Goal: Information Seeking & Learning: Learn about a topic

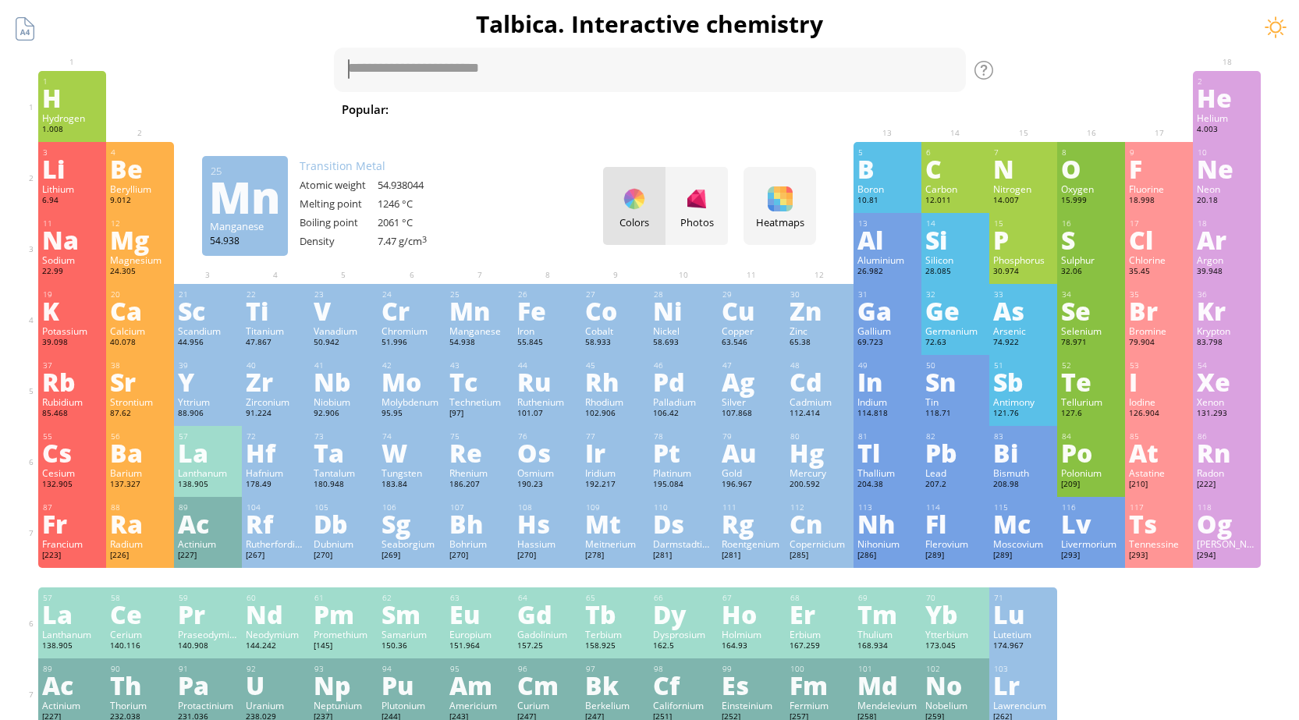
click at [482, 322] on div "Mn" at bounding box center [479, 310] width 60 height 25
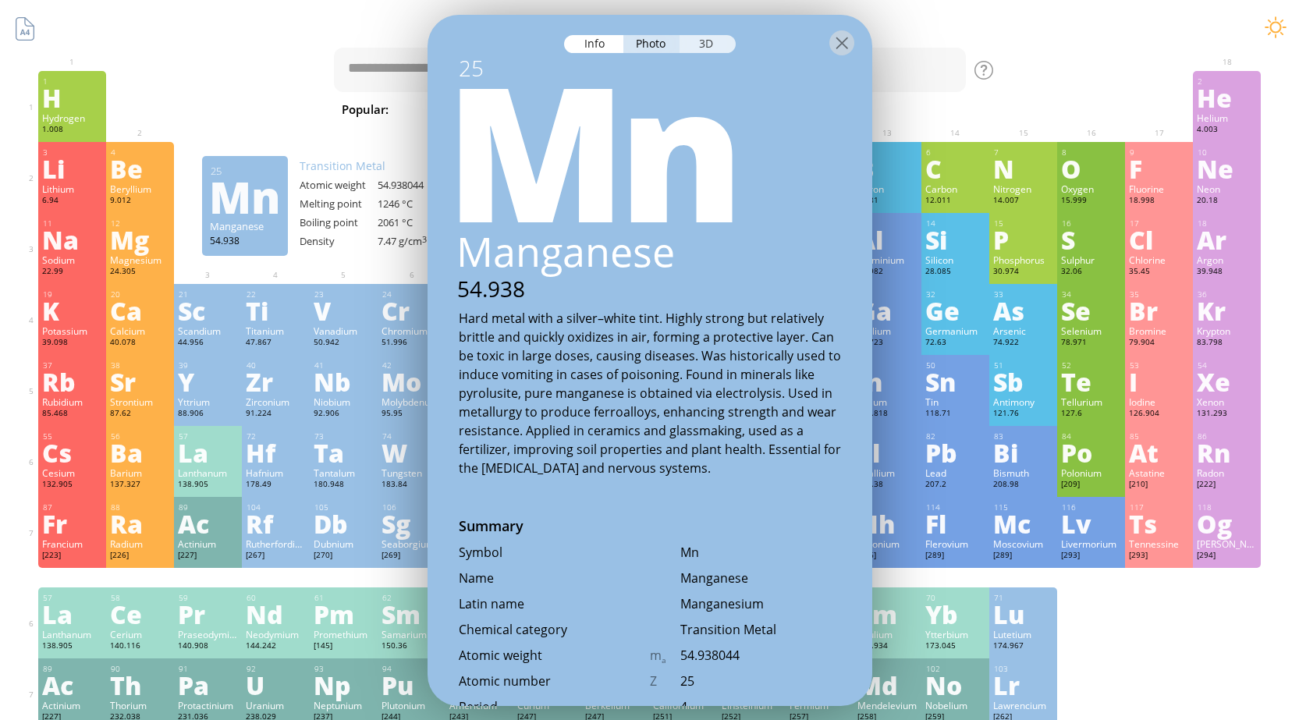
drag, startPoint x: 711, startPoint y: 47, endPoint x: 706, endPoint y: 54, distance: 8.4
click at [711, 48] on div "3D" at bounding box center [708, 43] width 56 height 18
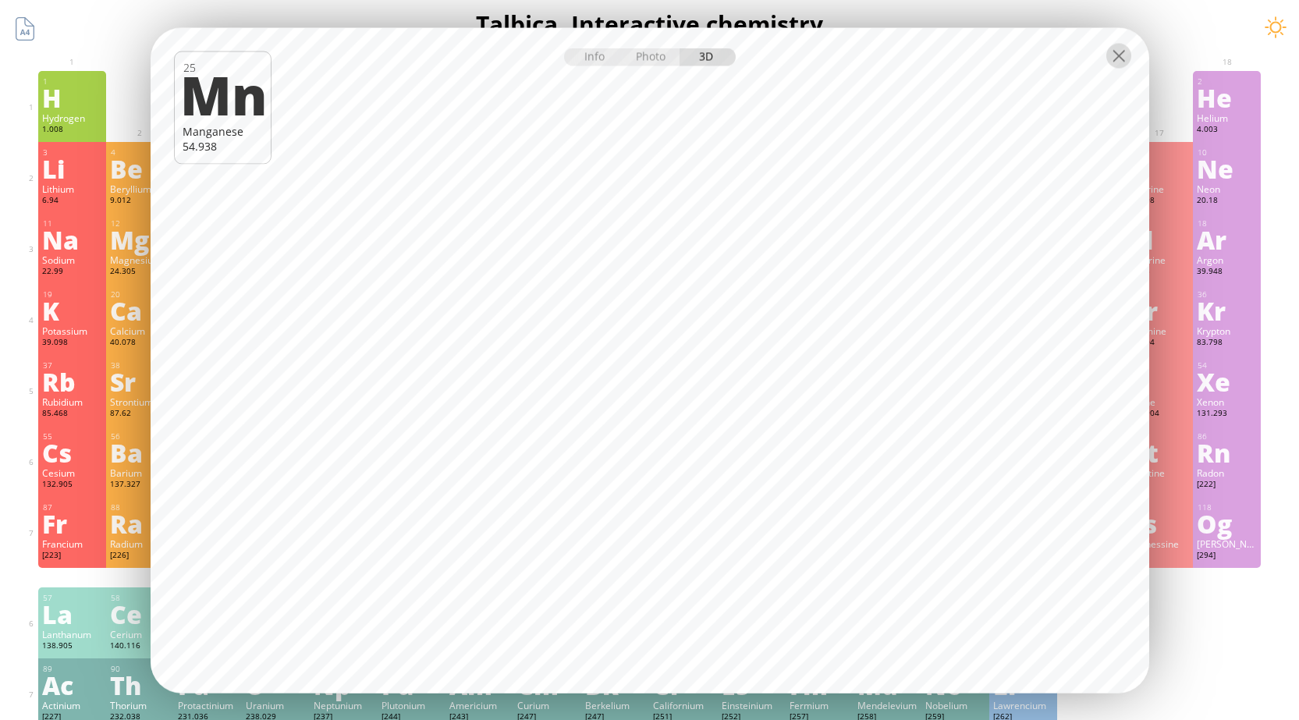
click at [1125, 66] on div at bounding box center [1119, 55] width 25 height 25
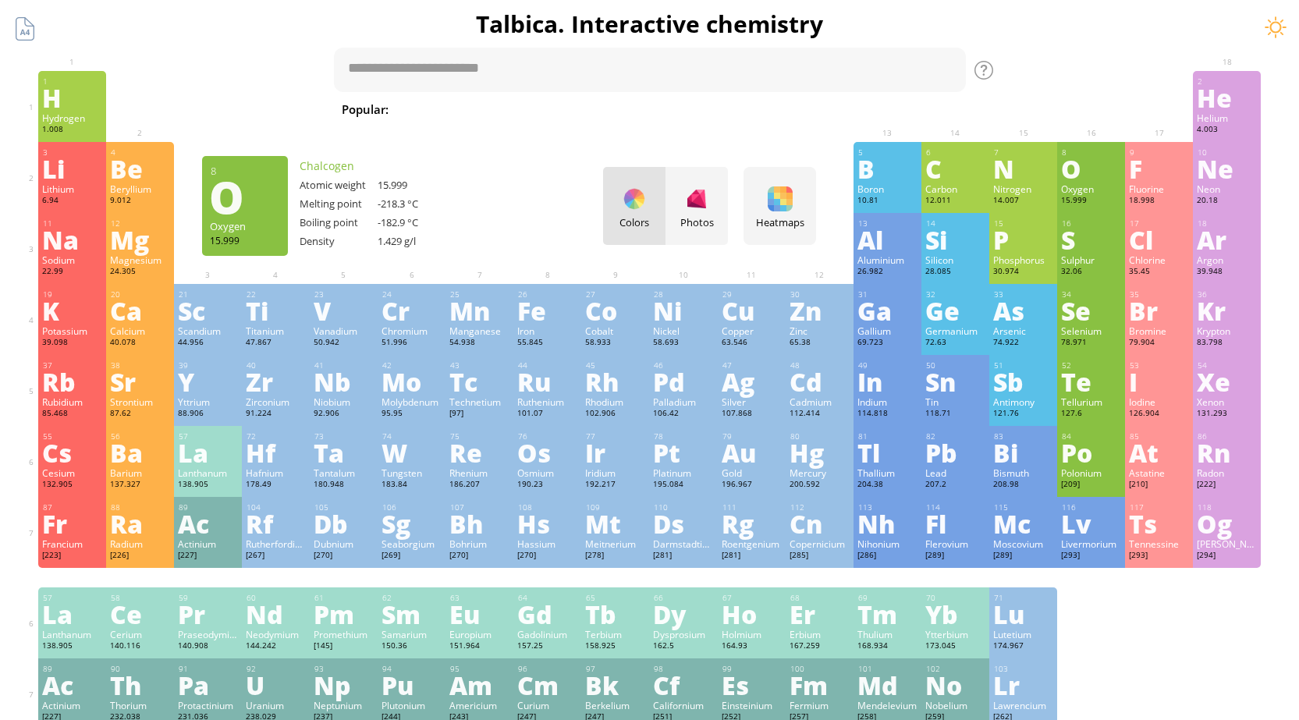
click at [1112, 168] on div "O" at bounding box center [1091, 168] width 60 height 25
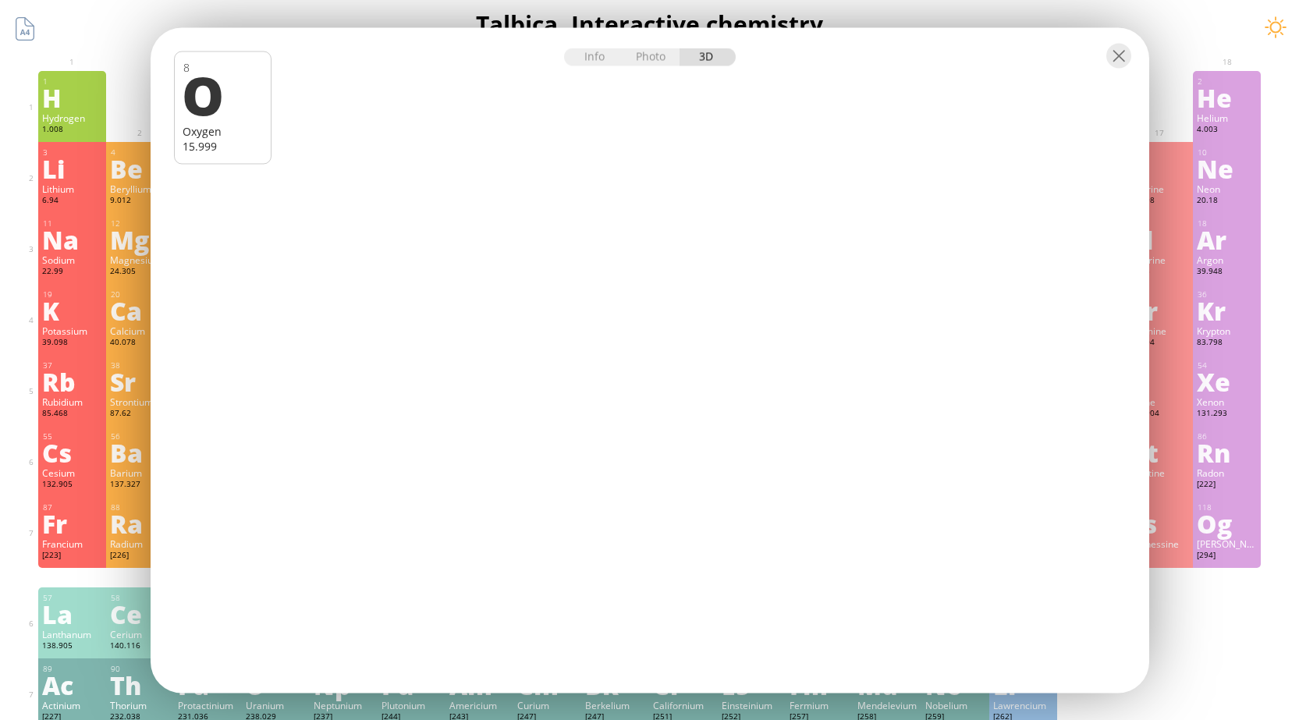
click at [697, 57] on div "Info Photo 3D" at bounding box center [650, 57] width 172 height 18
click at [1127, 62] on div at bounding box center [1119, 55] width 25 height 25
click at [1122, 59] on div at bounding box center [1119, 55] width 25 height 25
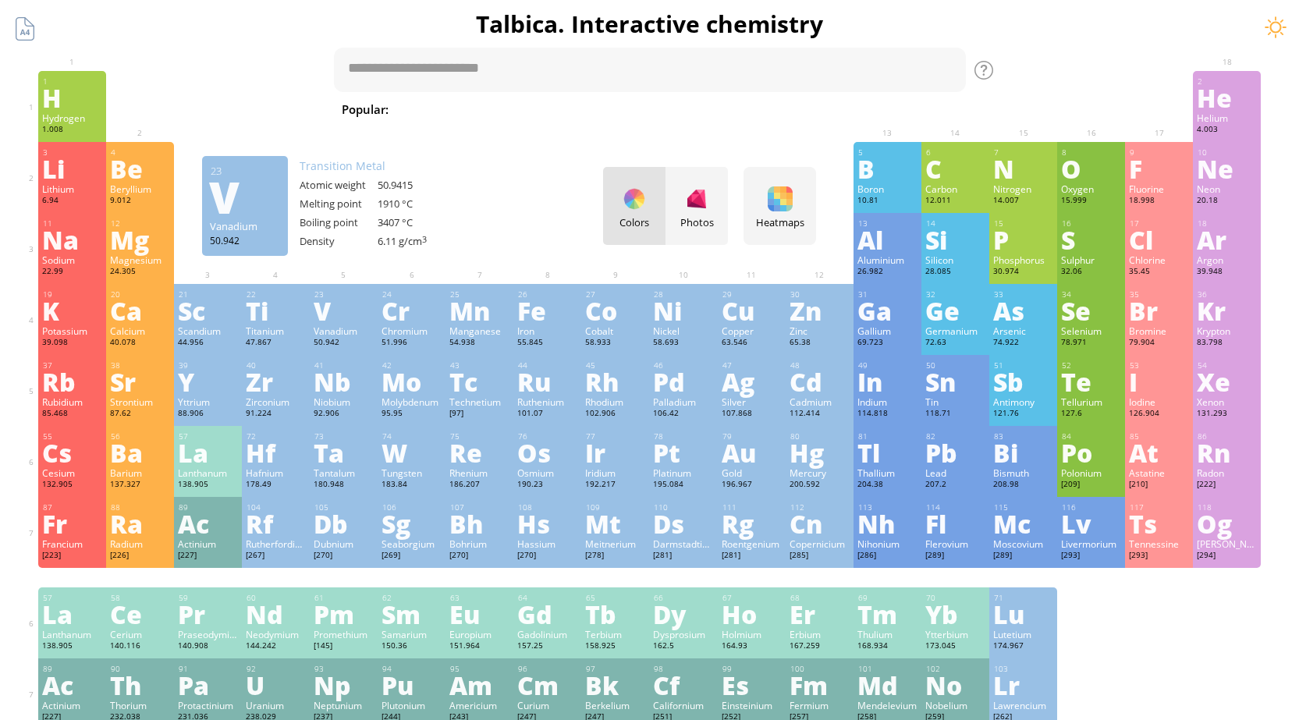
click at [722, 112] on span "H 2 SO 4 + NaOH" at bounding box center [771, 109] width 98 height 19
type textarea "**********"
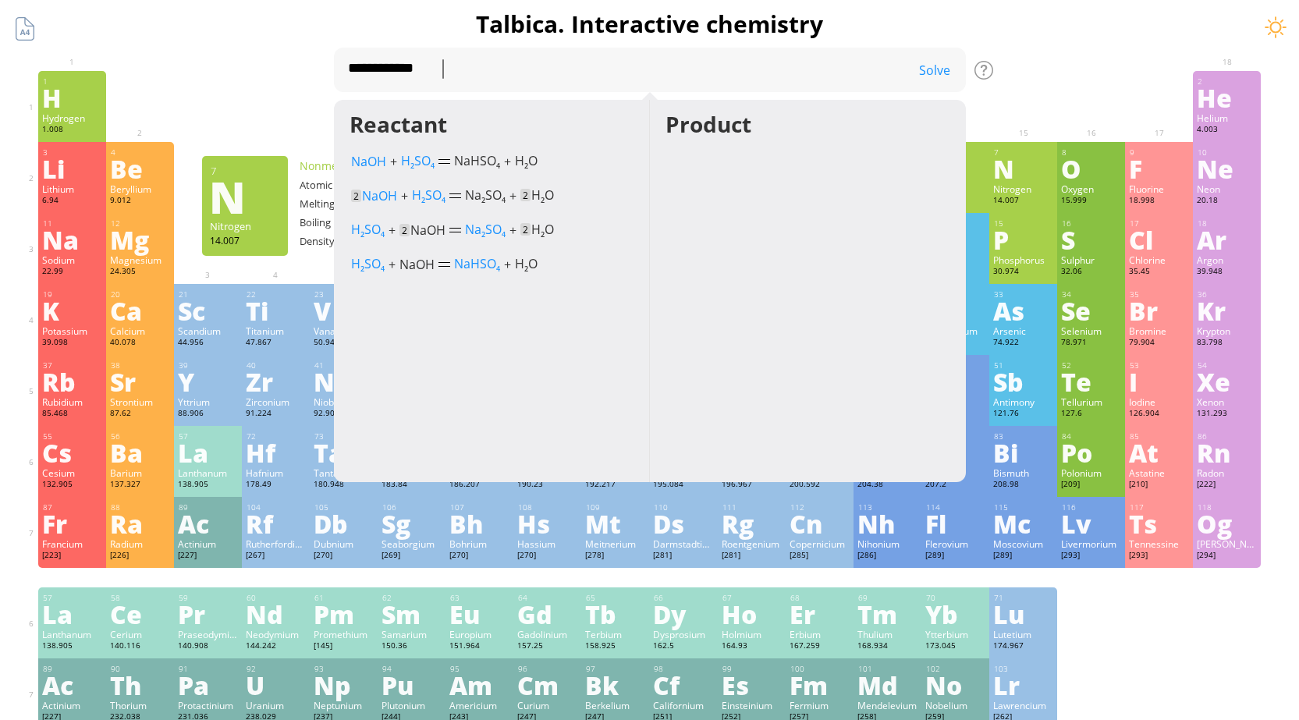
click at [966, 99] on div "**********" at bounding box center [650, 84] width 632 height 72
click at [1007, 169] on div "N" at bounding box center [1023, 168] width 60 height 25
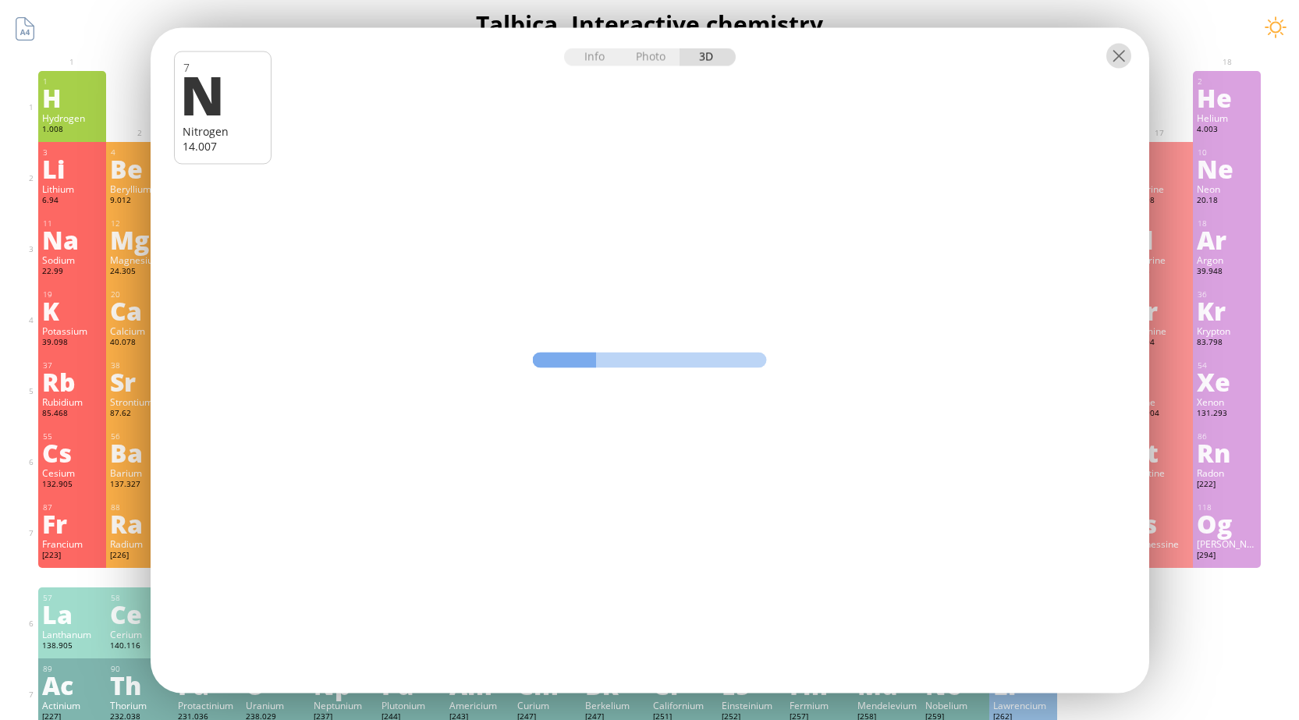
click at [1112, 58] on div at bounding box center [1119, 55] width 25 height 25
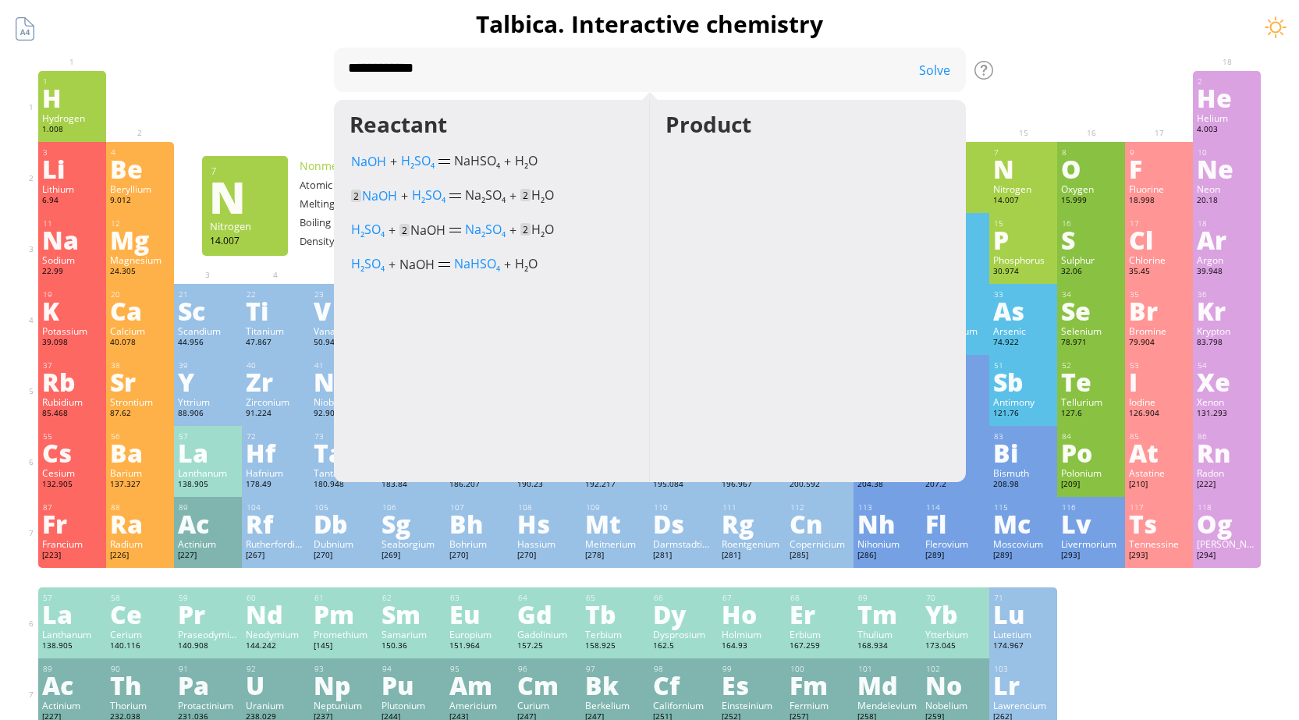
click at [335, 107] on div "Reactant NaOH + H 2 SO 4 (concentrated, cold) NaHSO 4 + H 2 O 2 NaOH + H 2 SO 4…" at bounding box center [492, 291] width 316 height 382
click at [945, 66] on div "Solve" at bounding box center [927, 70] width 78 height 17
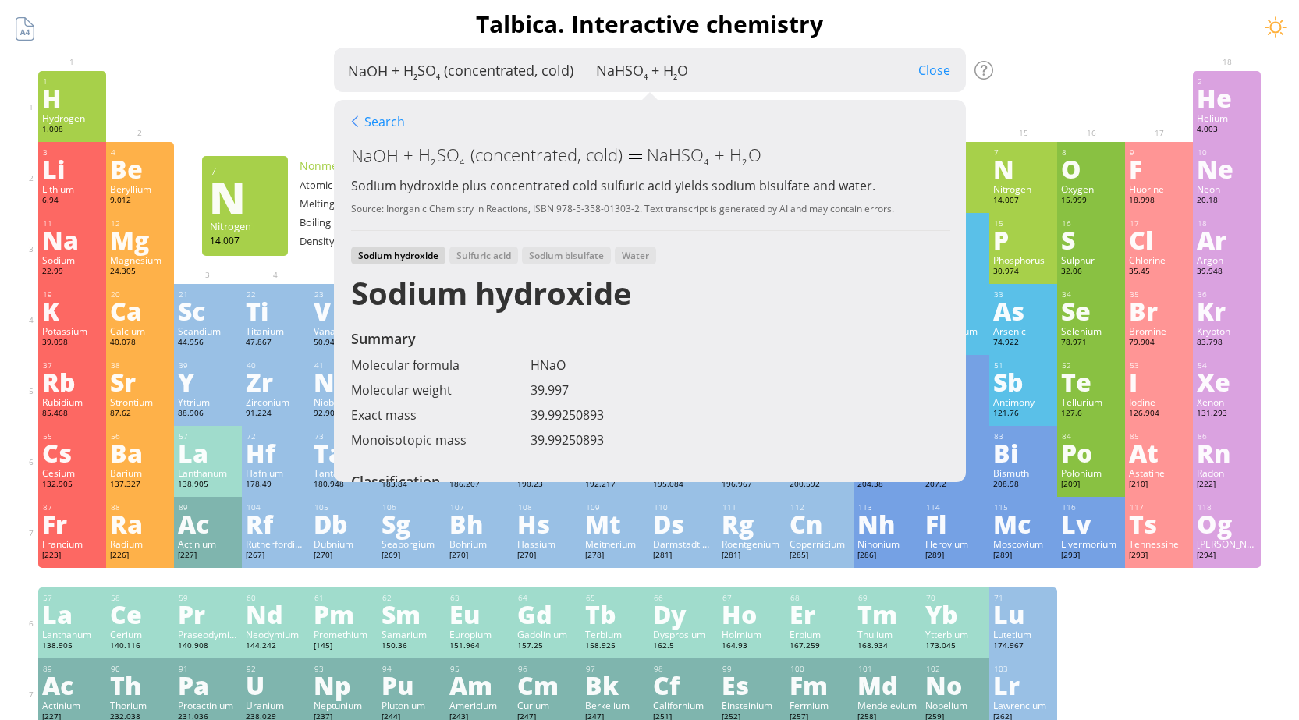
click at [945, 66] on div "Close" at bounding box center [934, 70] width 63 height 20
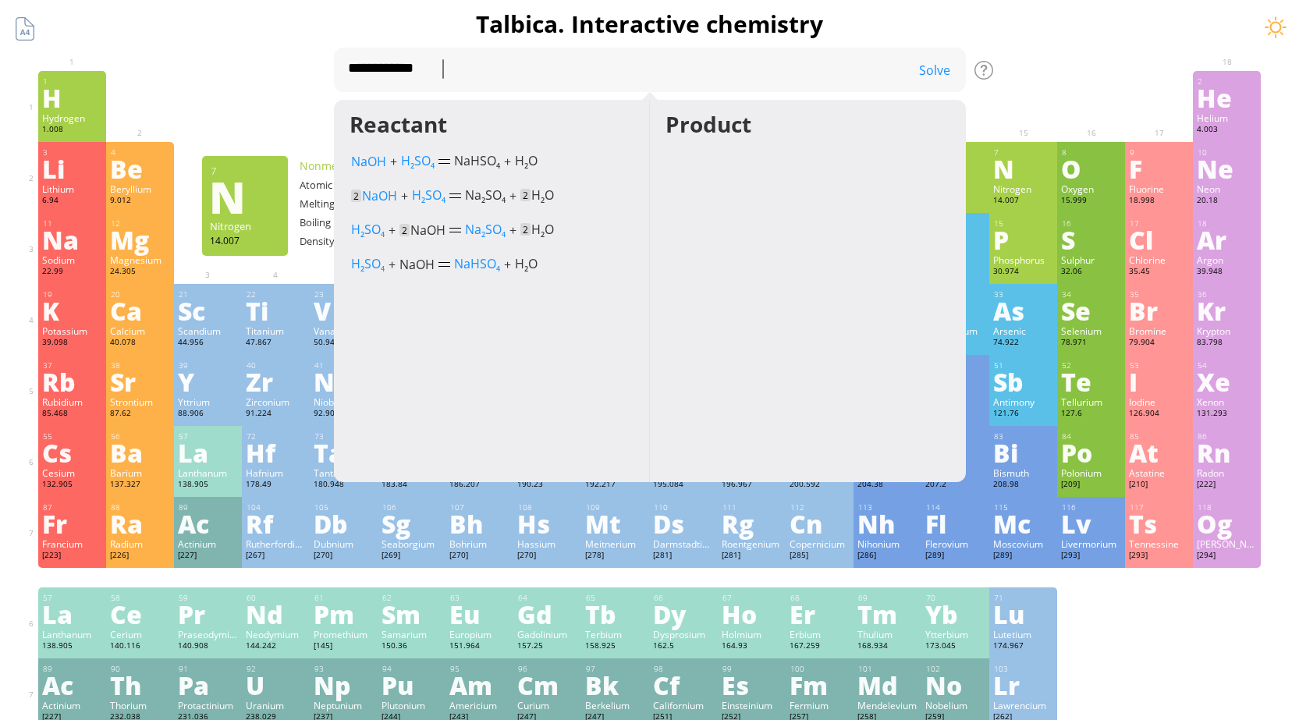
click at [944, 67] on div "Solve" at bounding box center [927, 70] width 78 height 17
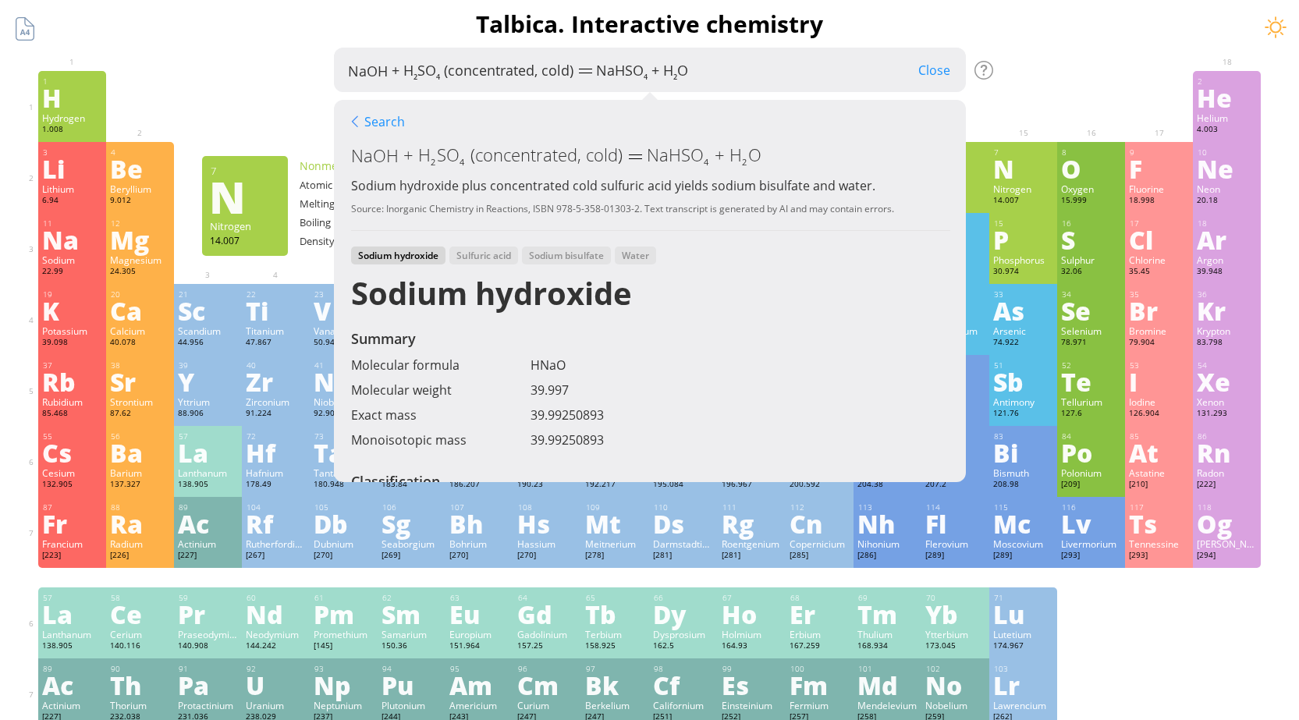
click at [944, 67] on div "Close" at bounding box center [934, 70] width 63 height 20
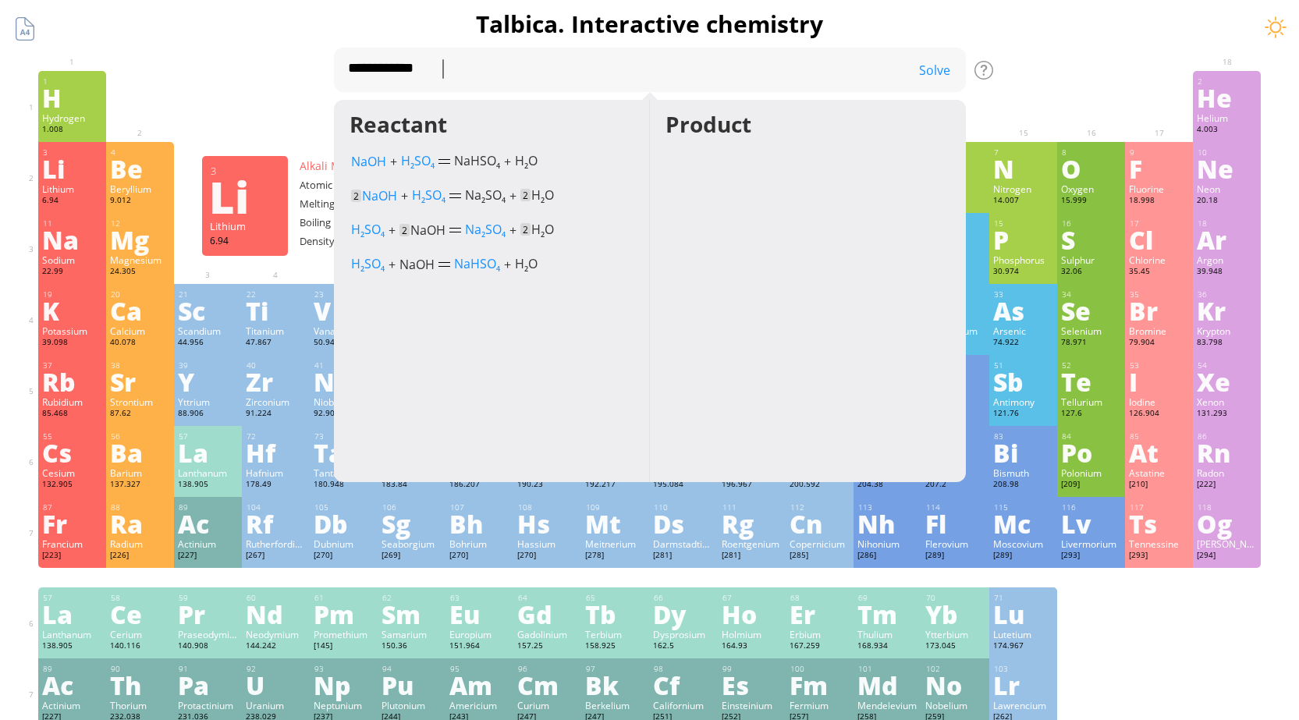
click at [5, 88] on div "**********" at bounding box center [649, 661] width 1299 height 1323
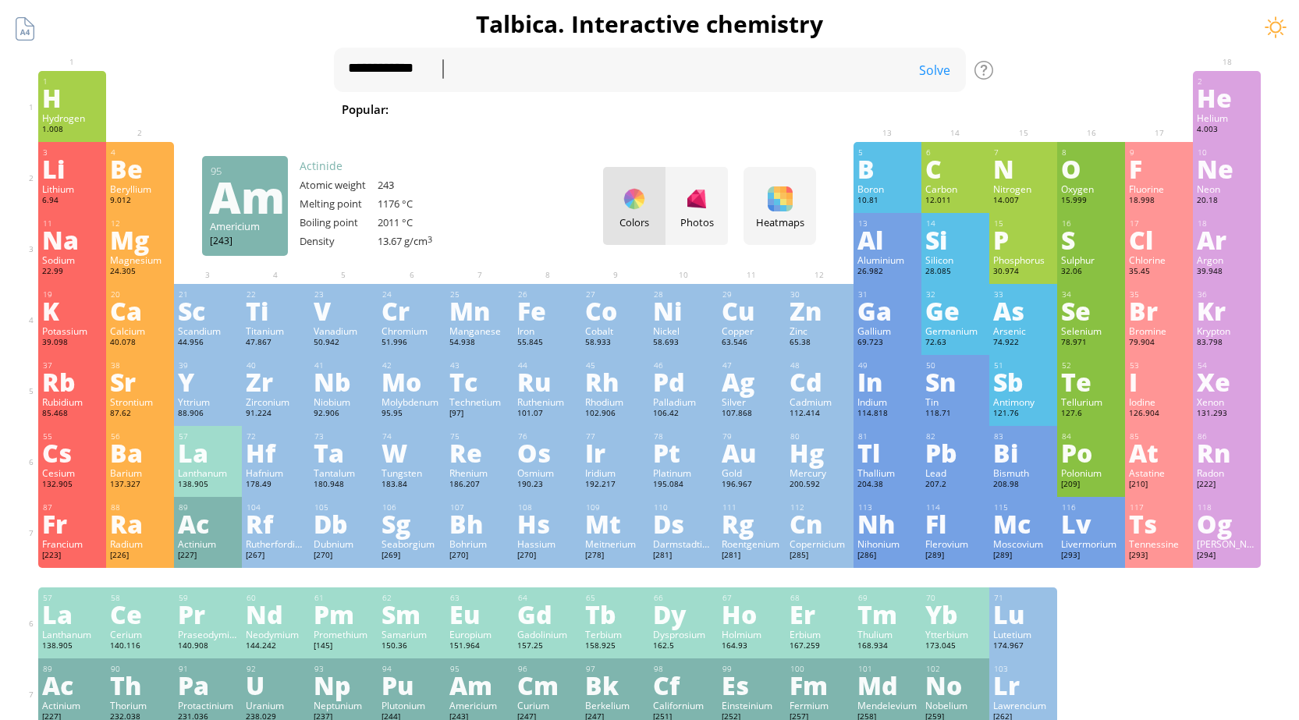
click at [476, 692] on div "Am" at bounding box center [479, 685] width 60 height 25
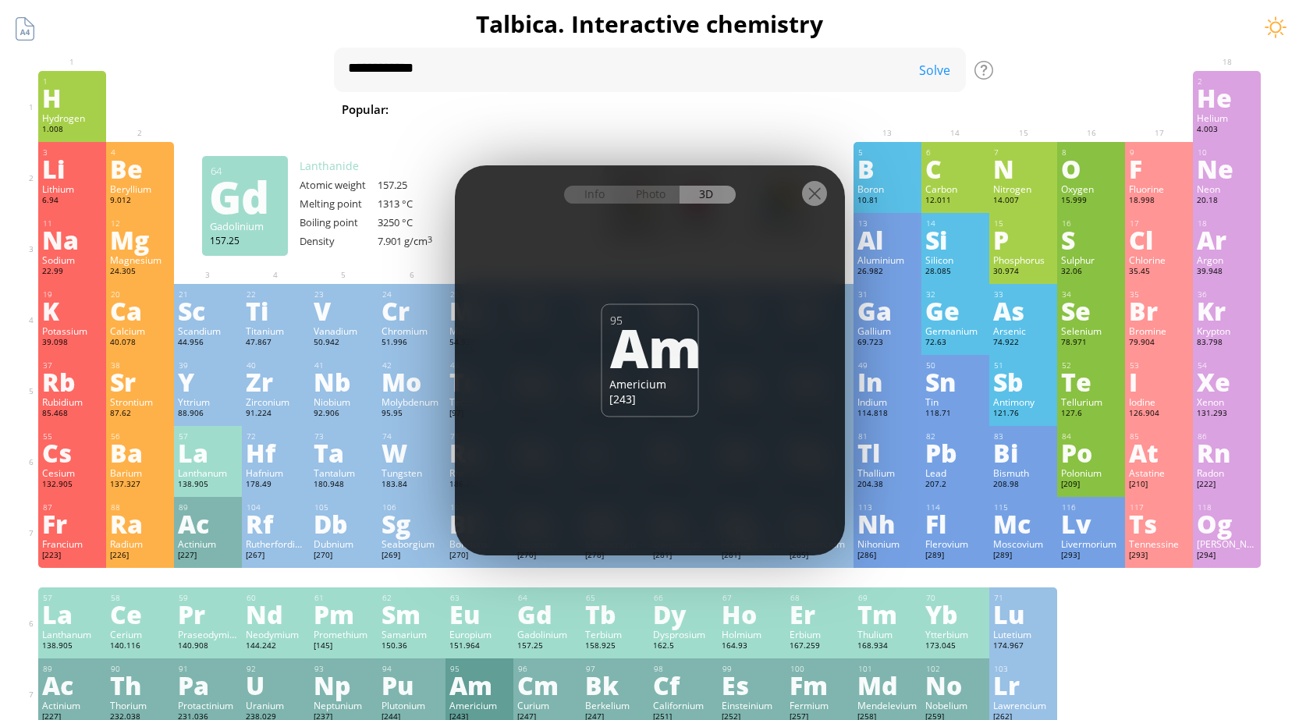
click at [808, 194] on div at bounding box center [814, 193] width 25 height 25
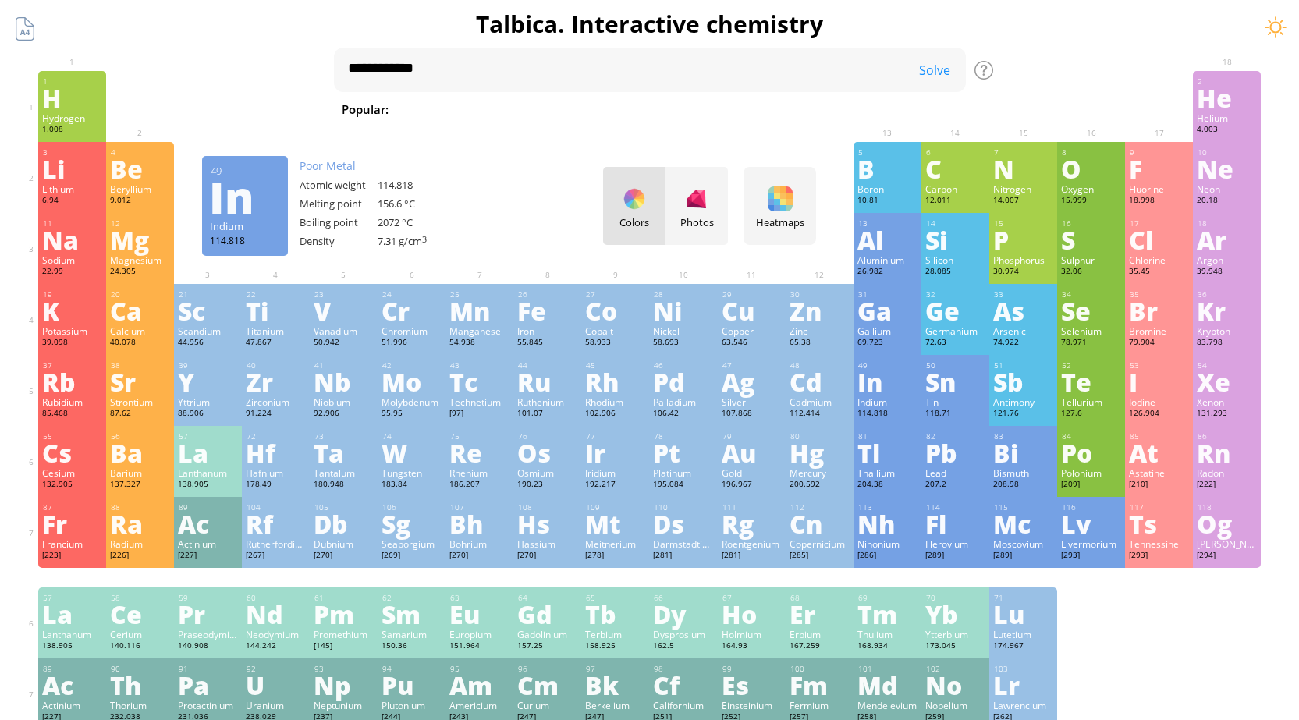
click at [884, 392] on div "In" at bounding box center [888, 381] width 60 height 25
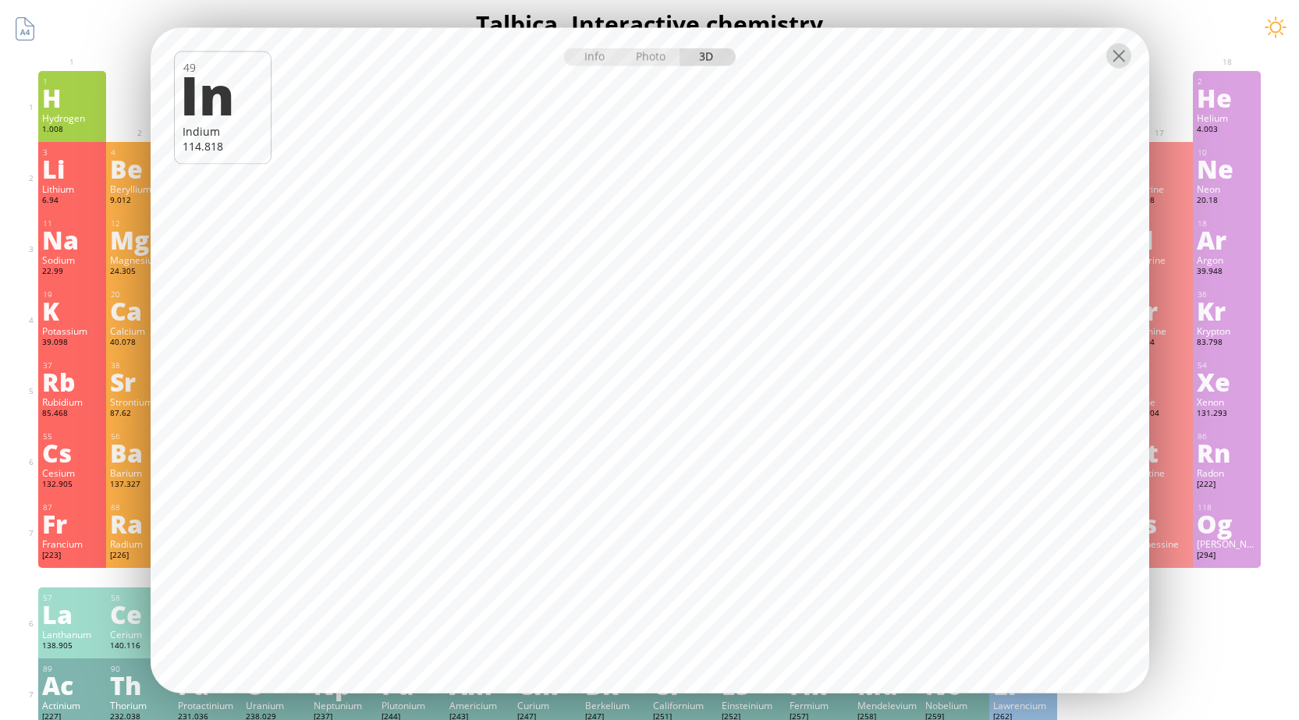
click at [1123, 54] on div at bounding box center [1119, 55] width 25 height 25
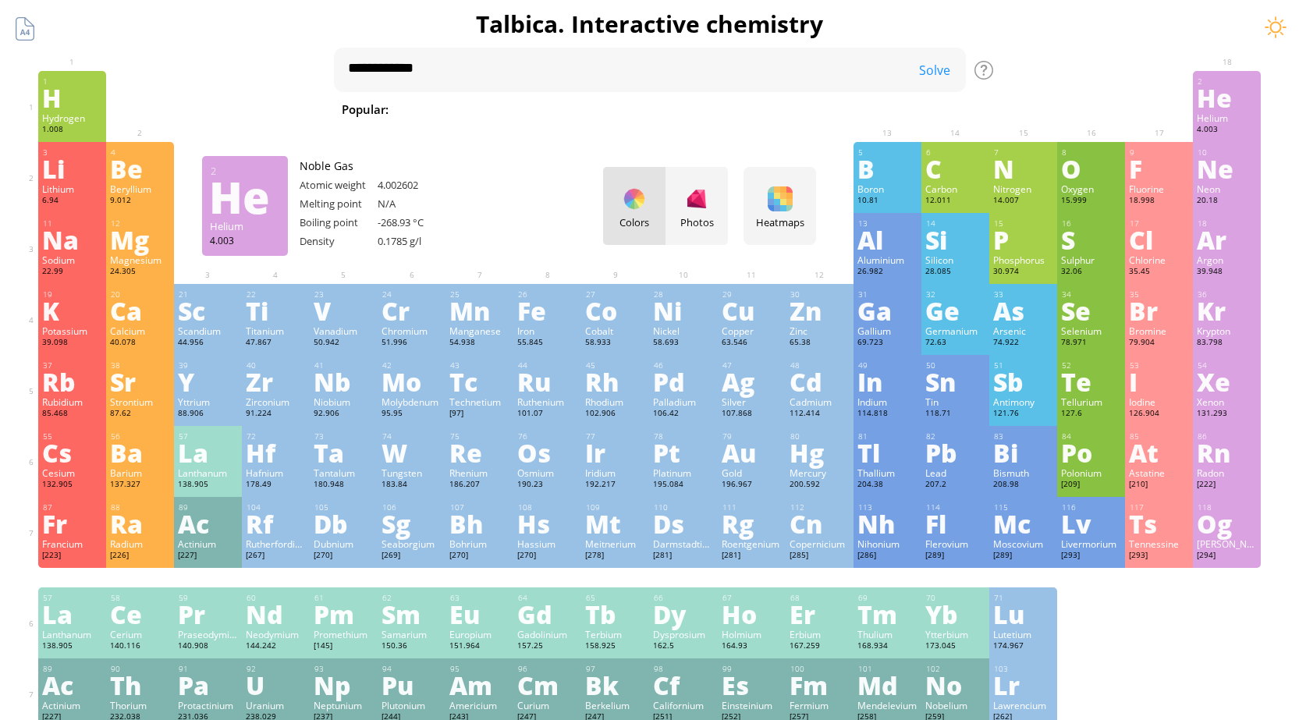
click at [1213, 96] on div "He" at bounding box center [1227, 97] width 60 height 25
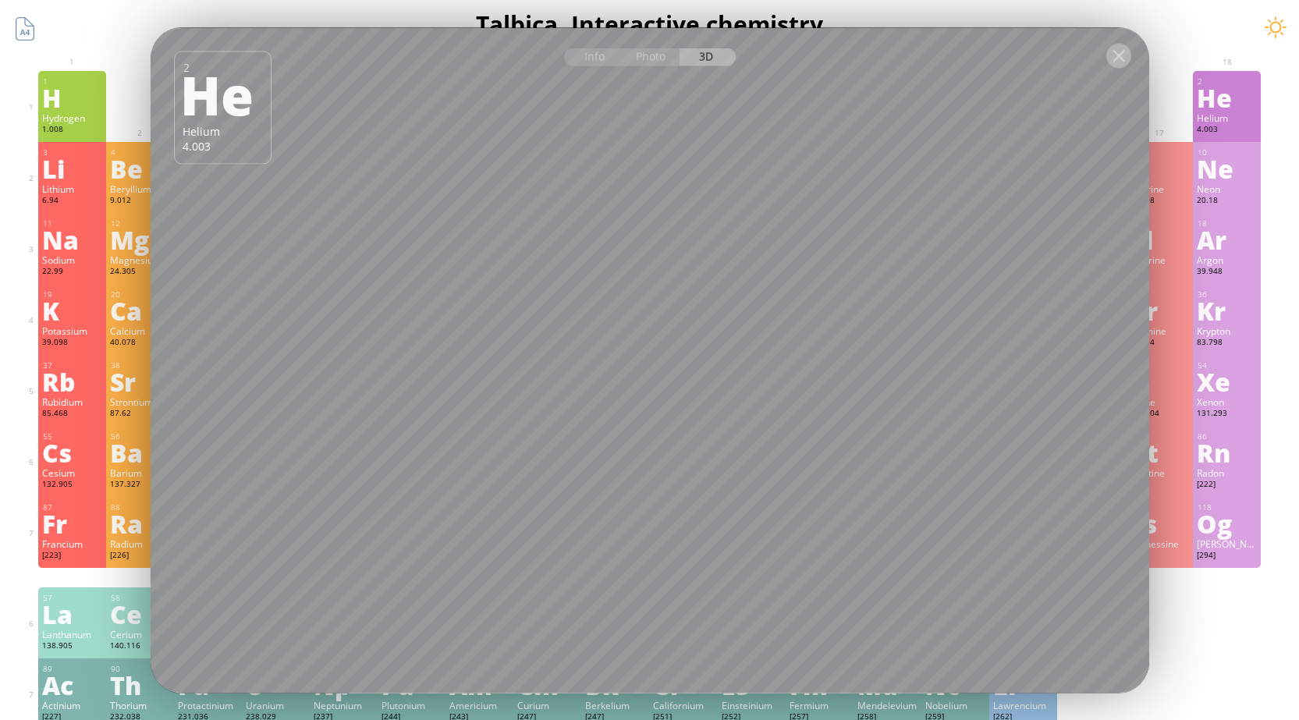
click at [1113, 59] on div at bounding box center [1119, 55] width 25 height 25
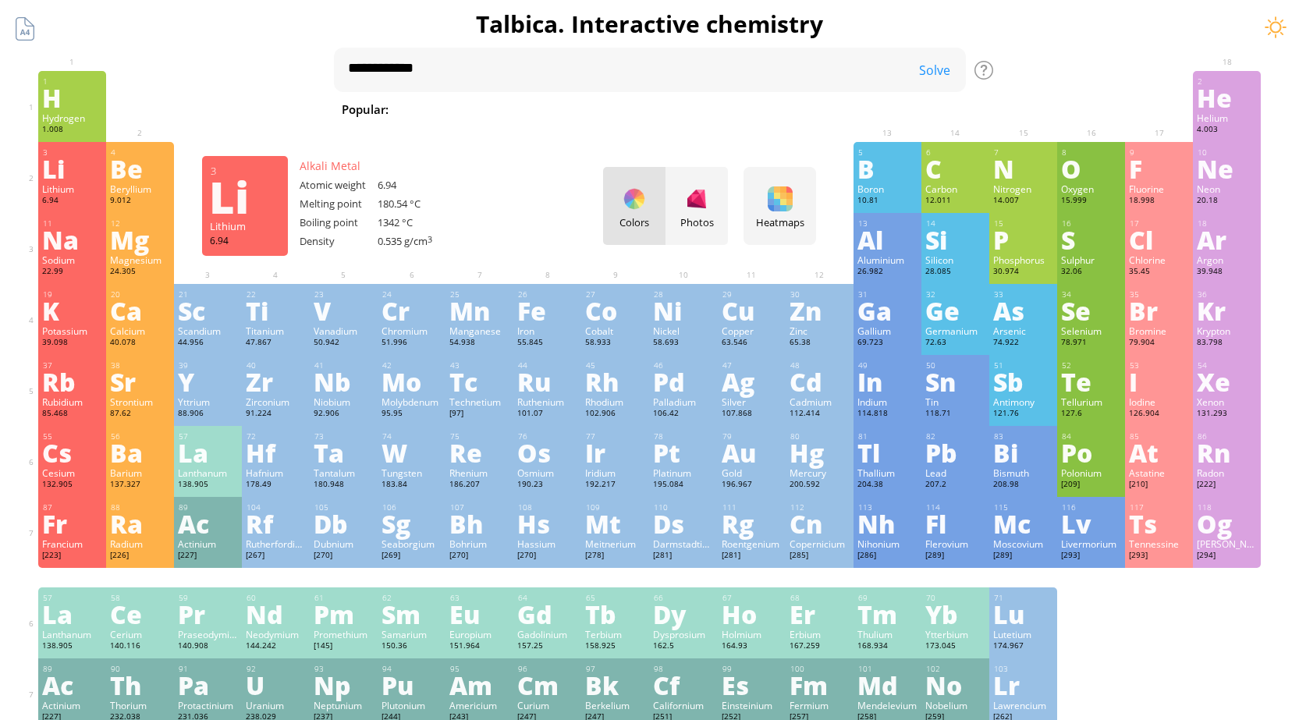
click at [69, 176] on div "Li" at bounding box center [72, 168] width 60 height 25
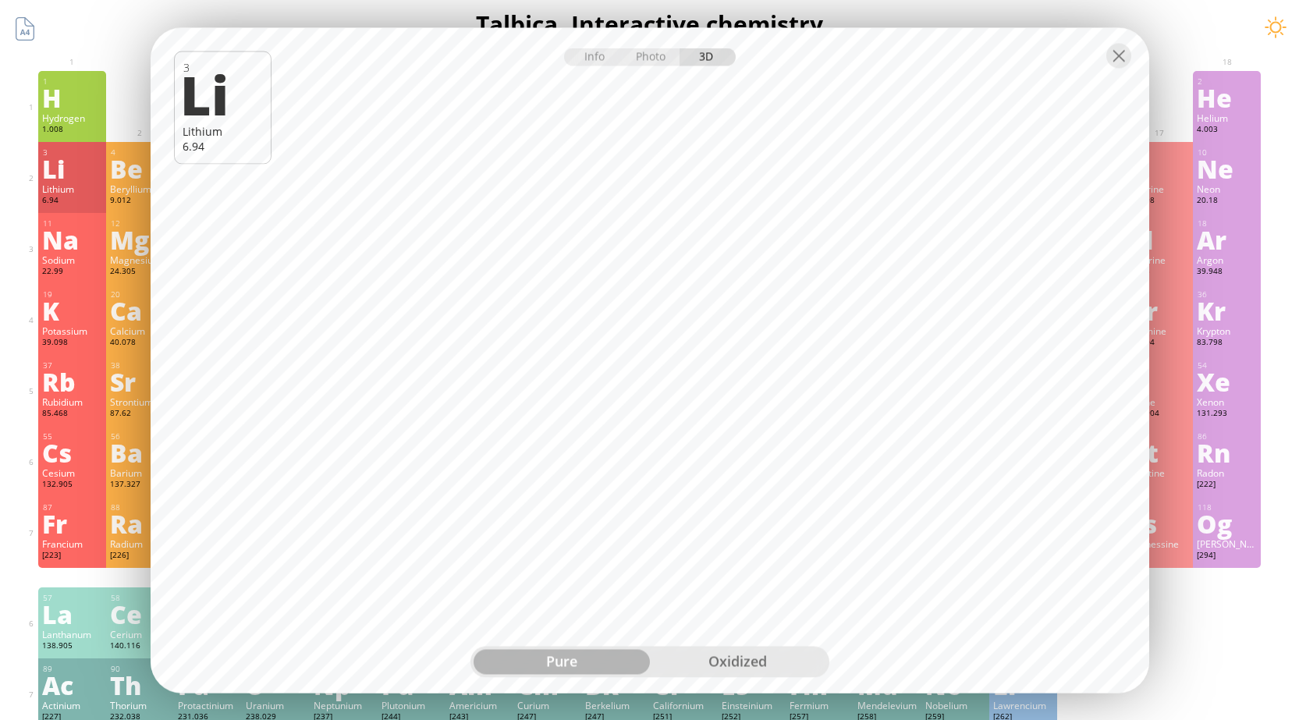
click at [744, 652] on div "oxidized" at bounding box center [738, 661] width 176 height 25
click at [1123, 59] on div at bounding box center [1119, 55] width 25 height 25
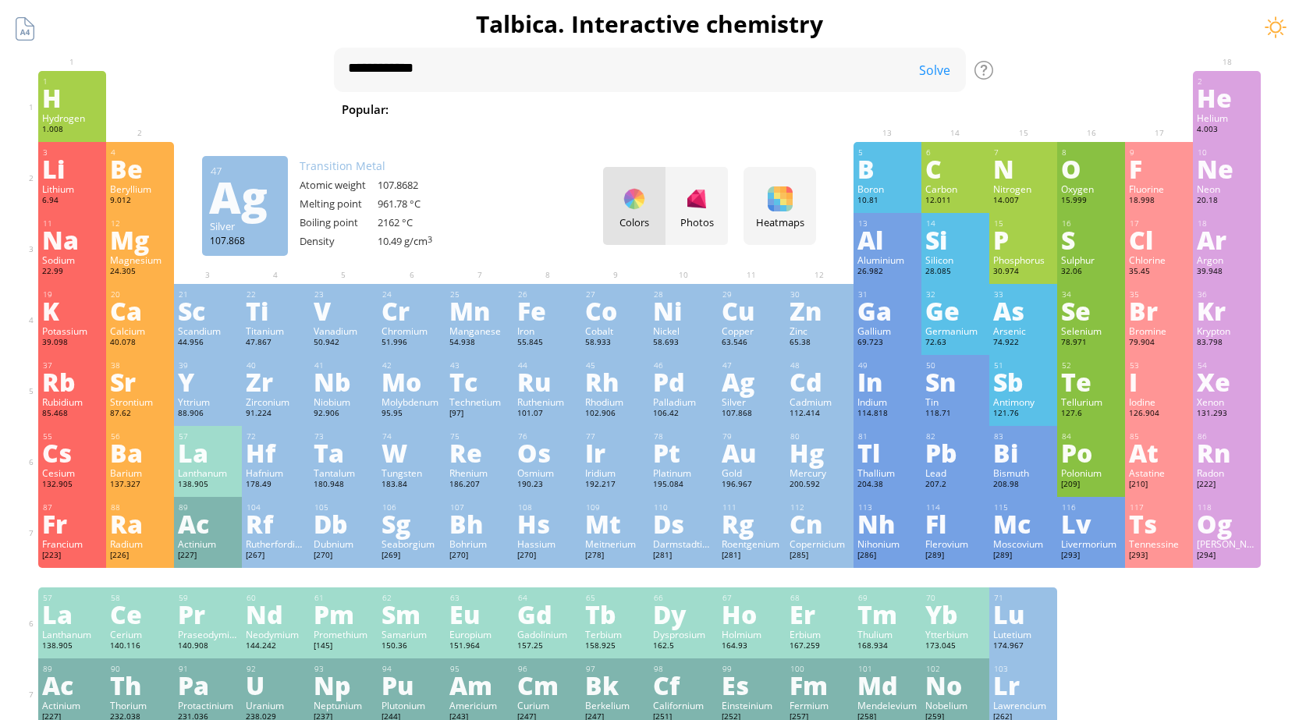
click at [766, 381] on div "Ag" at bounding box center [752, 381] width 60 height 25
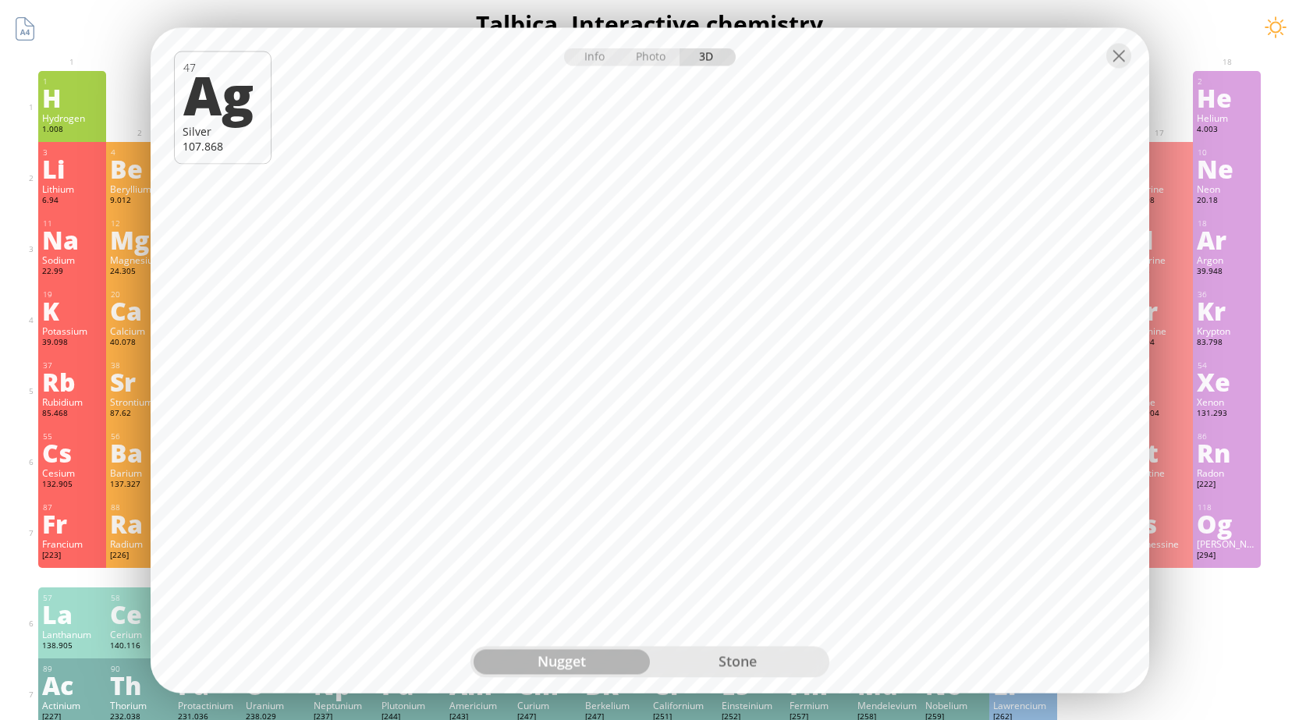
click at [735, 659] on div "stone" at bounding box center [738, 661] width 176 height 25
click at [1124, 55] on div at bounding box center [1119, 55] width 25 height 25
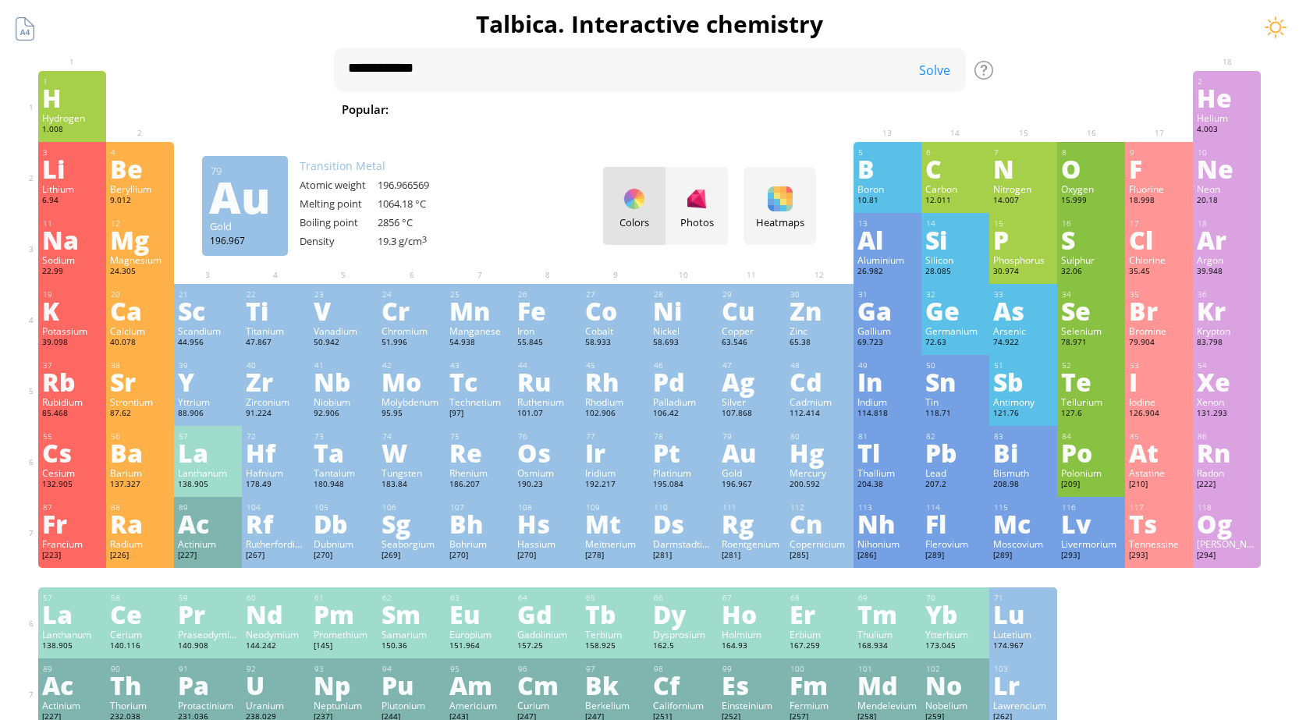
click at [747, 456] on div "Au" at bounding box center [752, 452] width 60 height 25
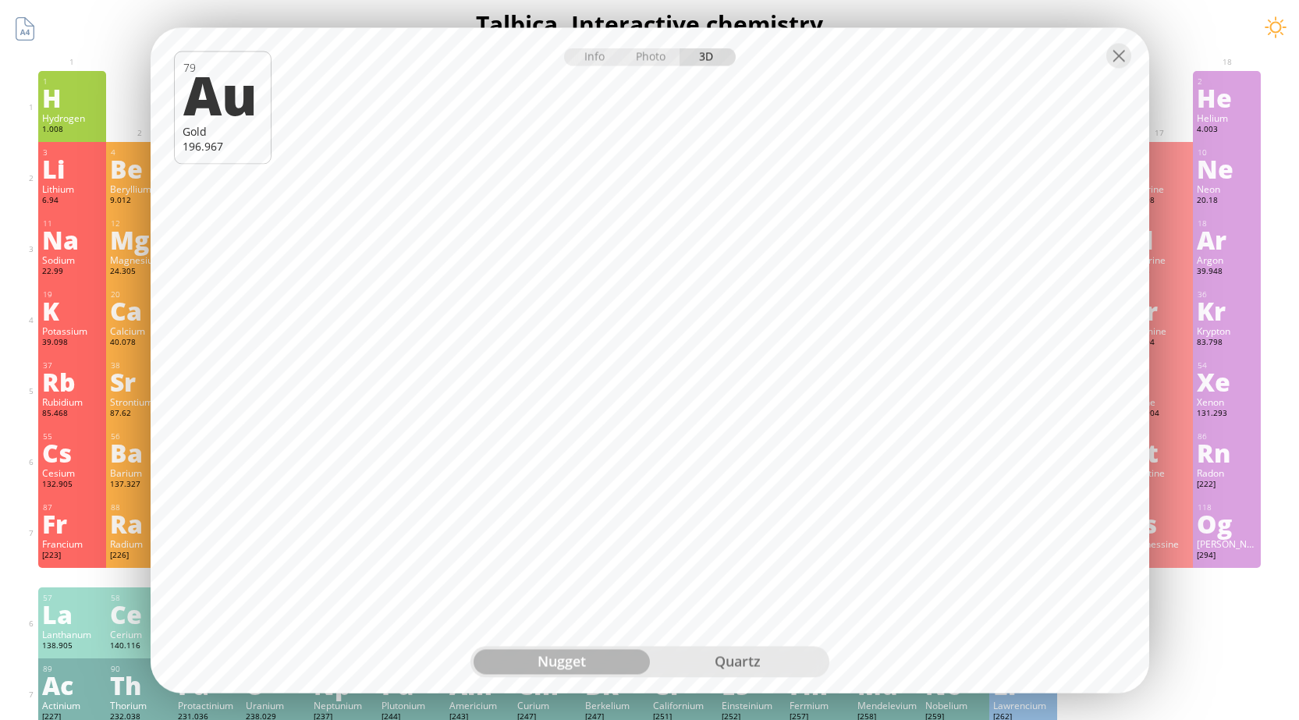
click at [669, 659] on div "quartz" at bounding box center [738, 661] width 176 height 25
click at [545, 663] on div "nugget" at bounding box center [562, 661] width 176 height 25
click at [1122, 59] on div at bounding box center [1119, 55] width 25 height 25
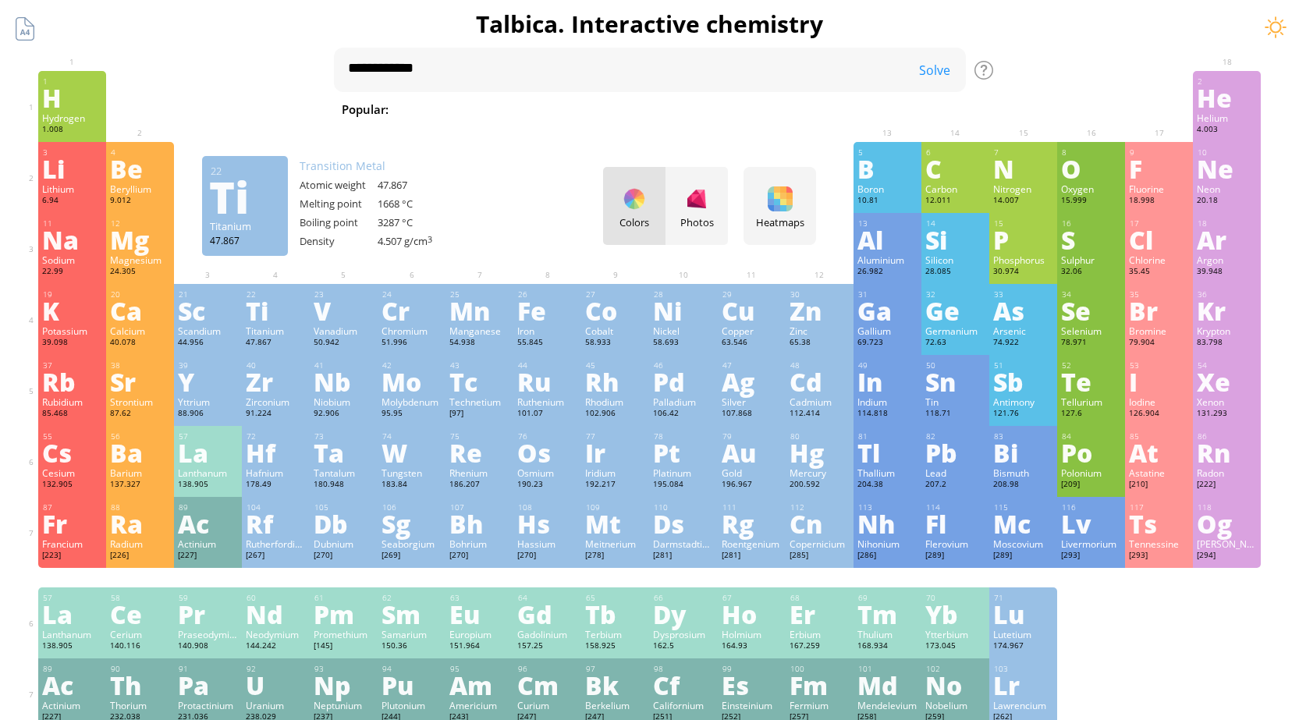
click at [265, 317] on div "Ti" at bounding box center [276, 310] width 60 height 25
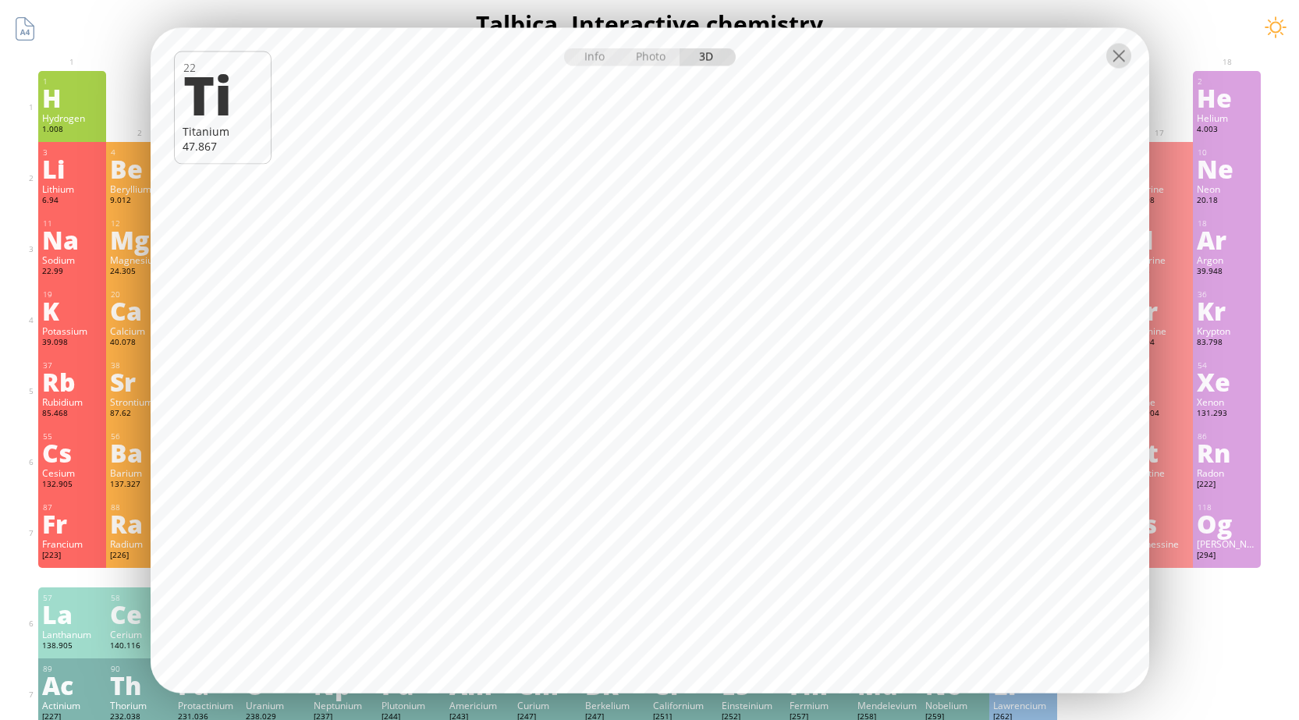
click at [1120, 61] on div at bounding box center [1119, 55] width 25 height 25
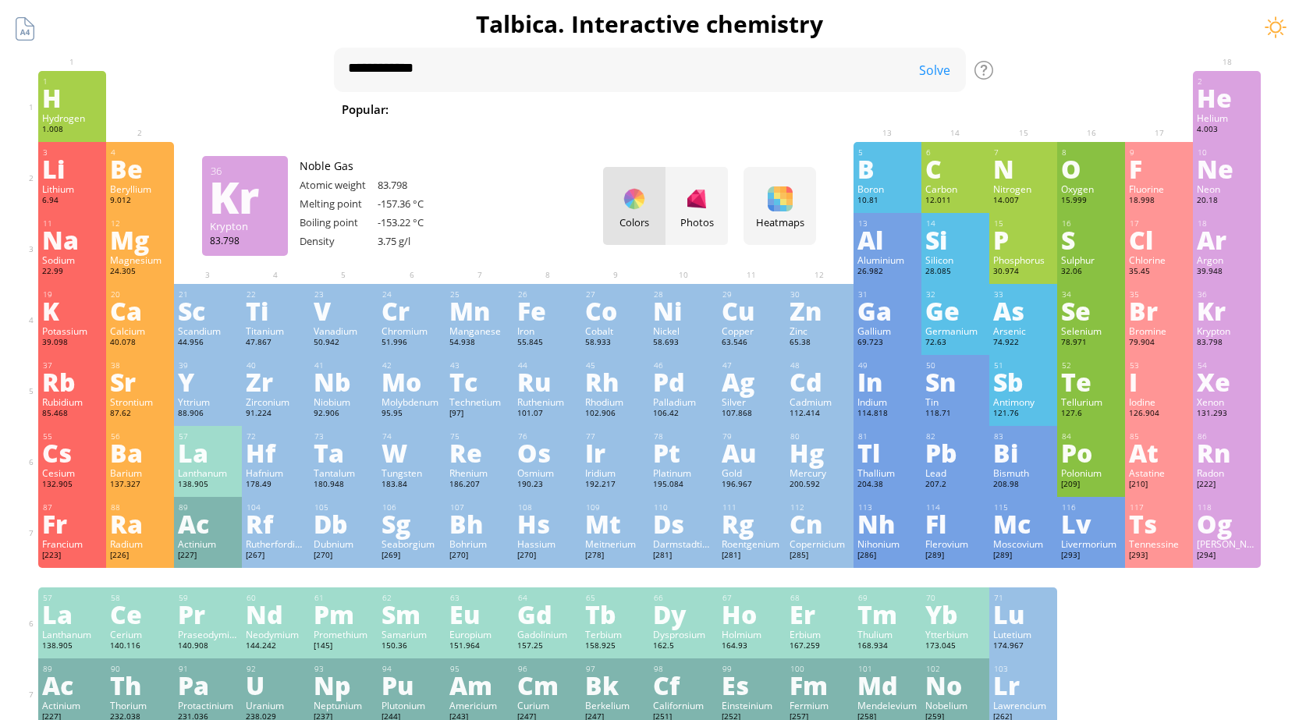
click at [1213, 314] on div "Kr" at bounding box center [1227, 310] width 60 height 25
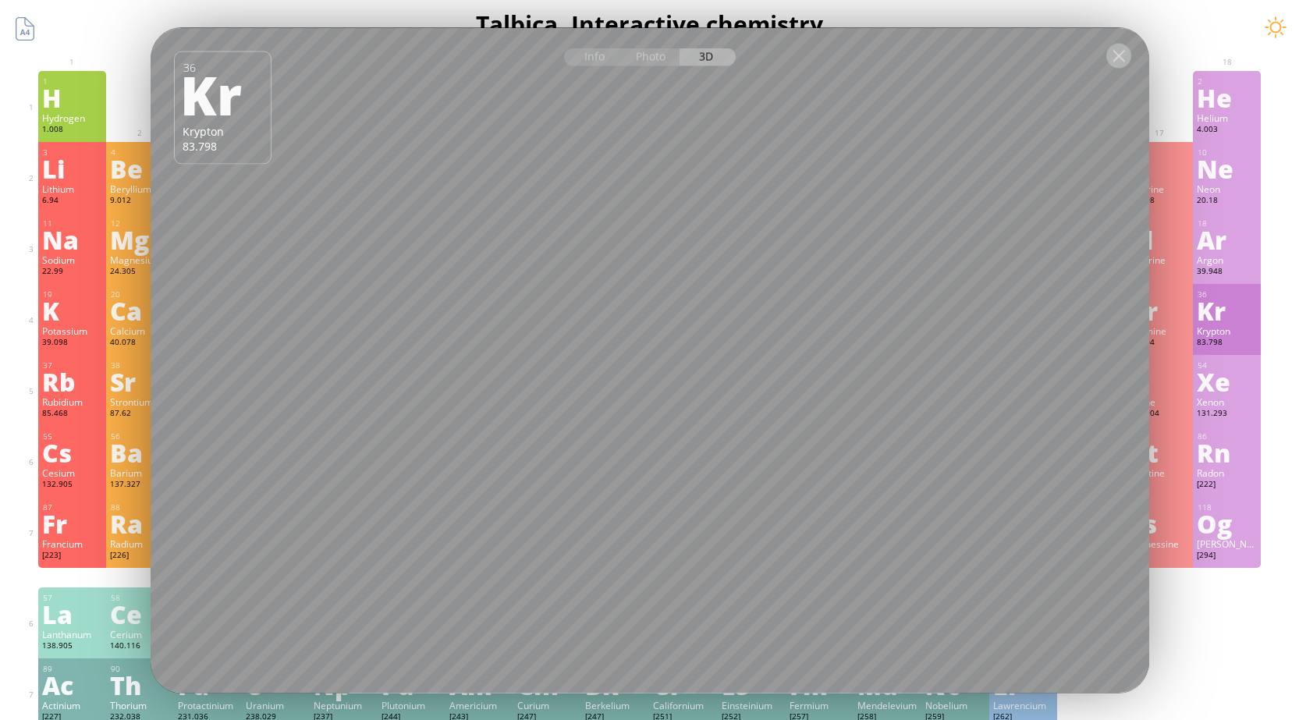
click at [1117, 63] on div at bounding box center [1119, 55] width 25 height 25
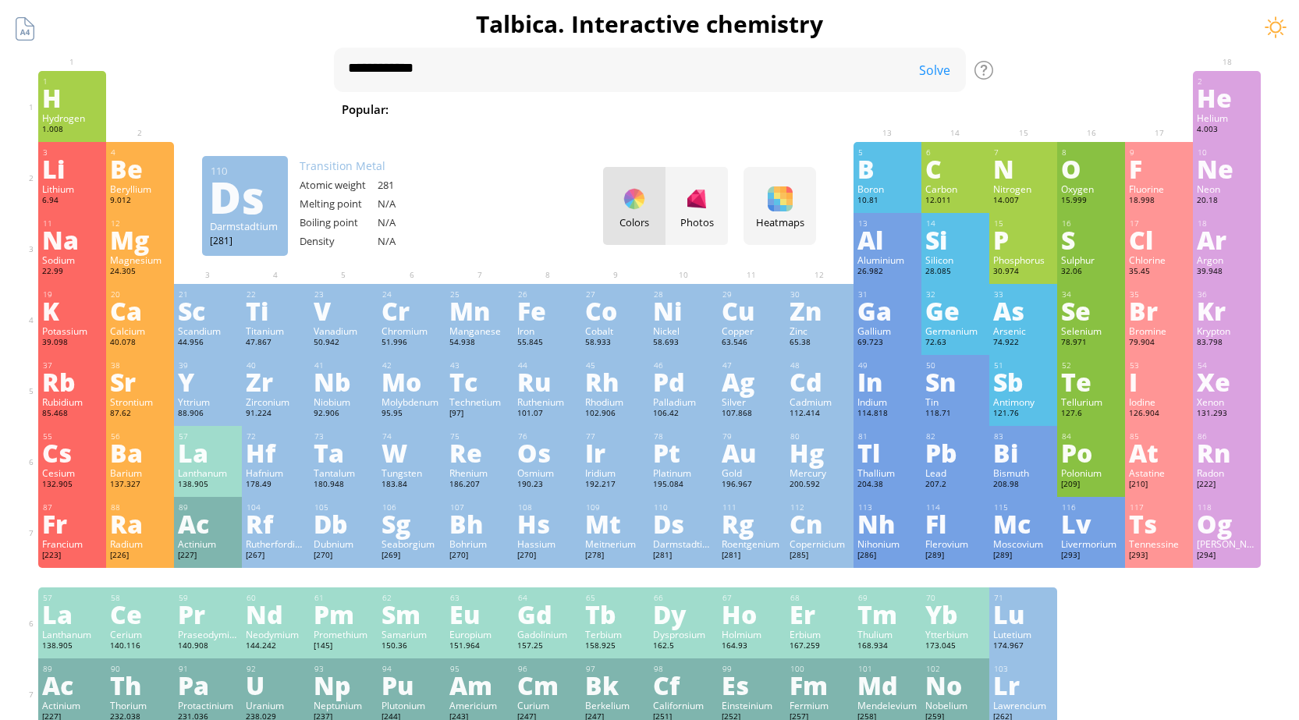
click at [657, 550] on div "110 Ds Darmstadtium [281] +2, +4, +6 +2, +4, +6 N/A N/A N/A [Rn]7s 1 5f 14 6d 9" at bounding box center [683, 532] width 68 height 71
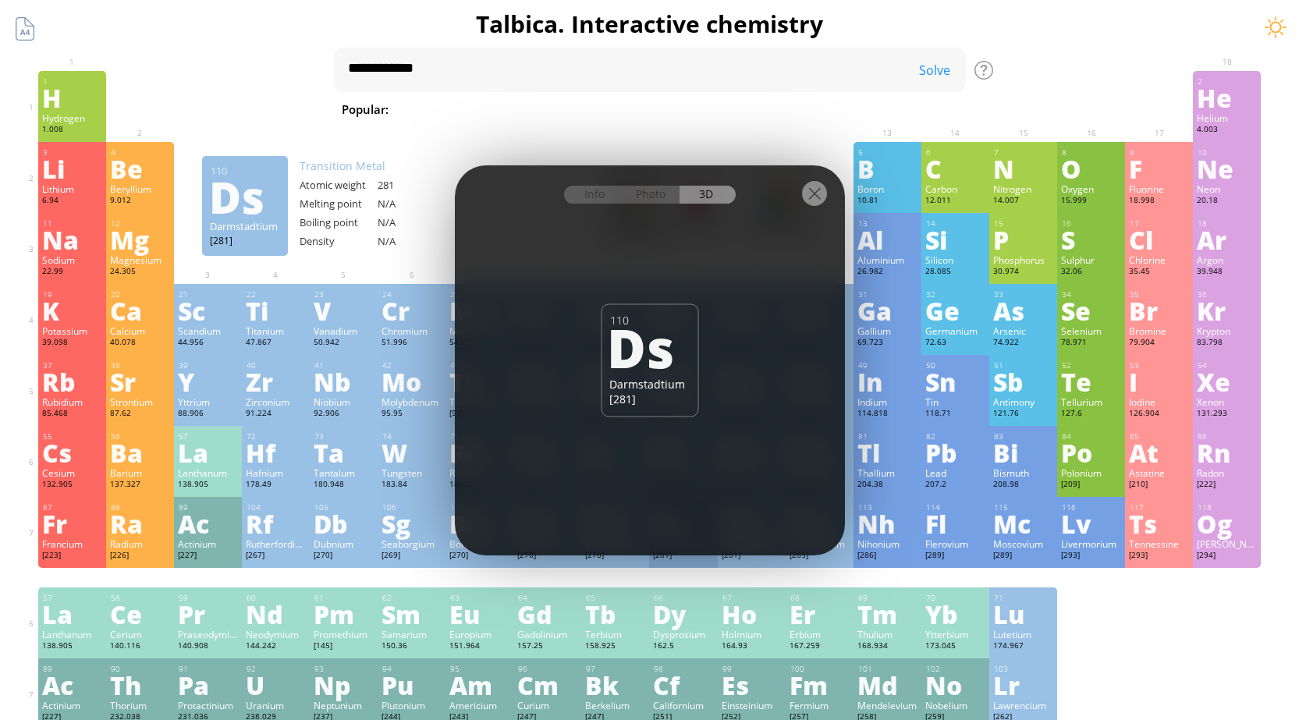
click at [815, 193] on div at bounding box center [814, 193] width 25 height 25
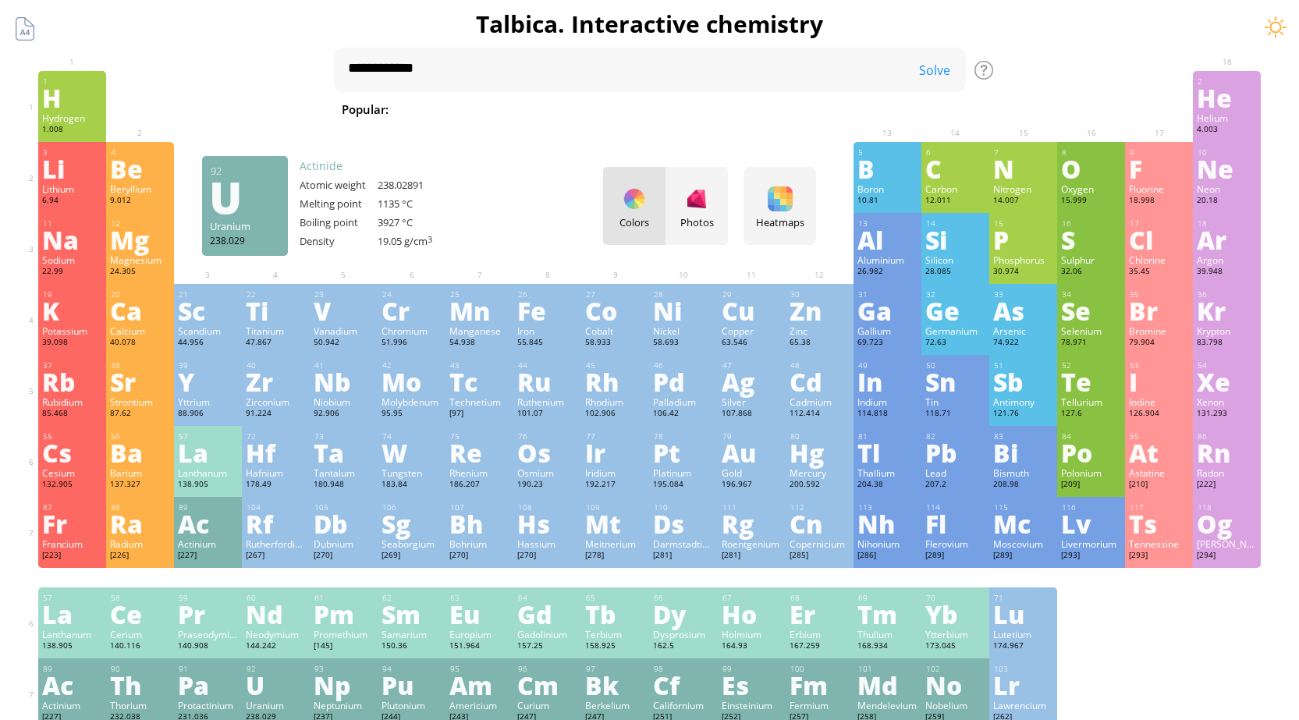
click at [261, 698] on div "U" at bounding box center [276, 685] width 60 height 25
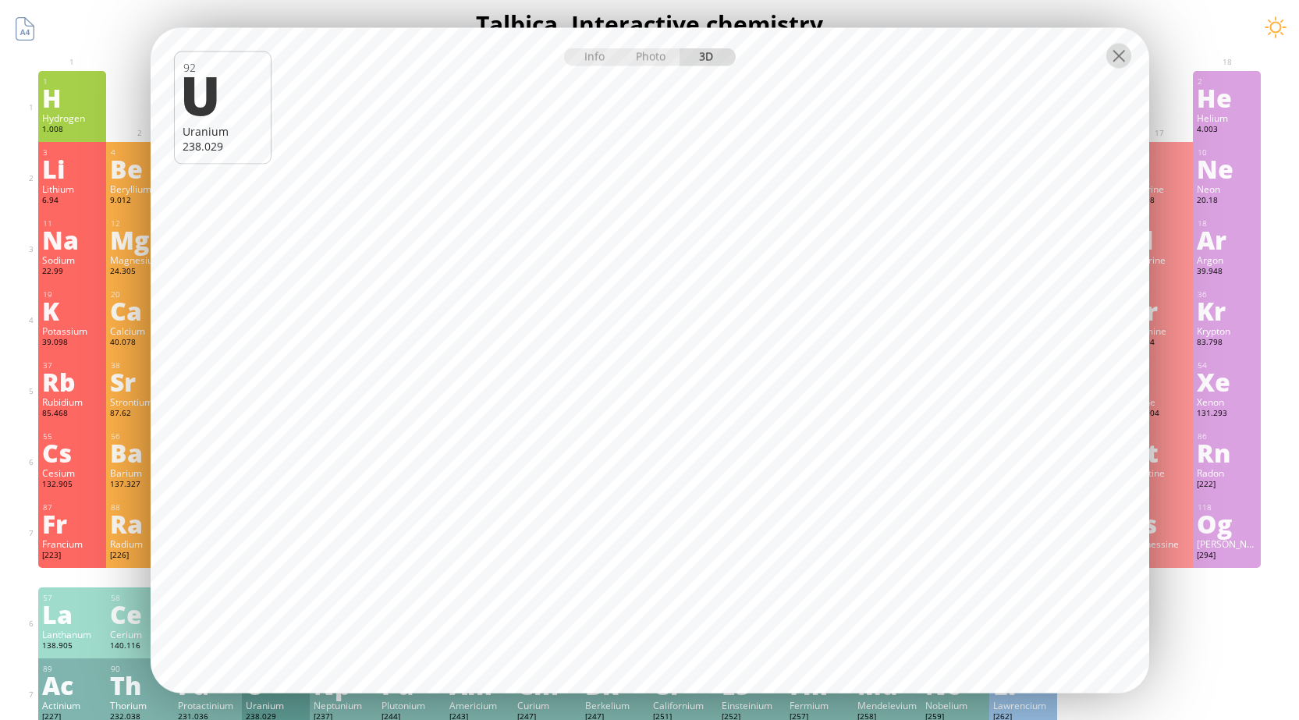
click at [1117, 59] on div at bounding box center [1119, 55] width 25 height 25
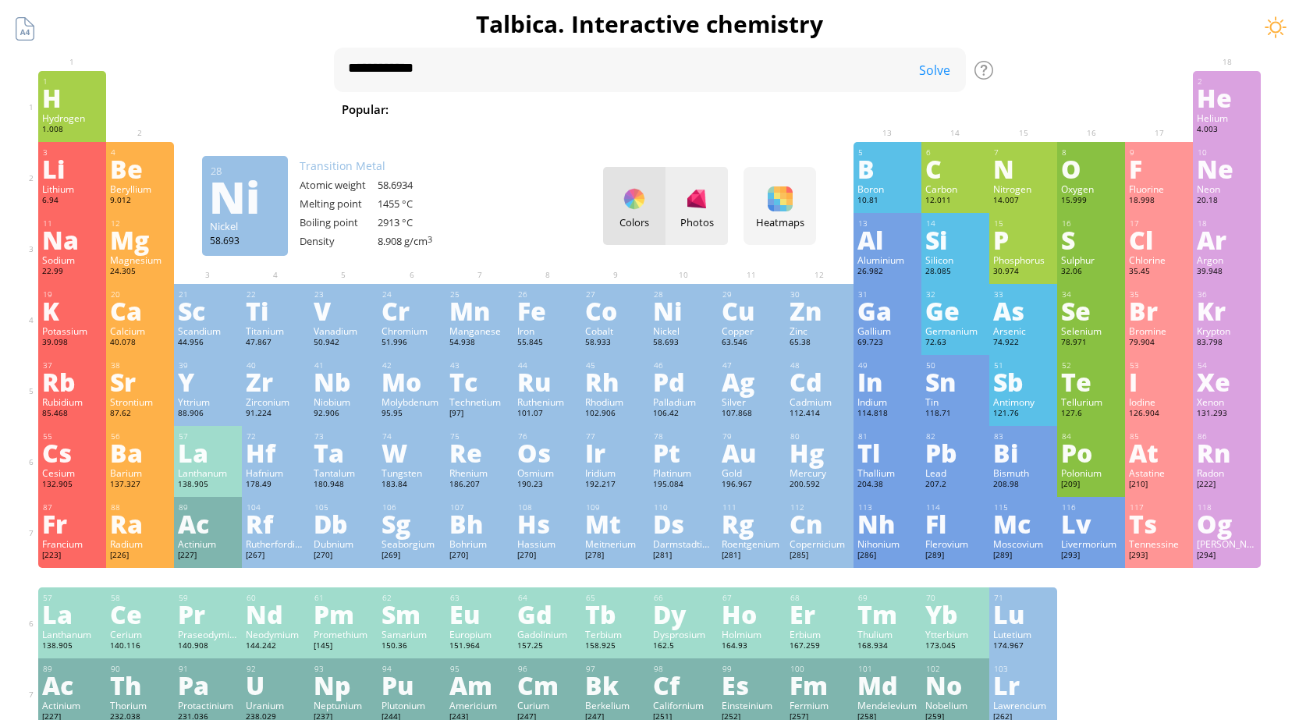
click at [698, 218] on div "Photos" at bounding box center [697, 222] width 62 height 14
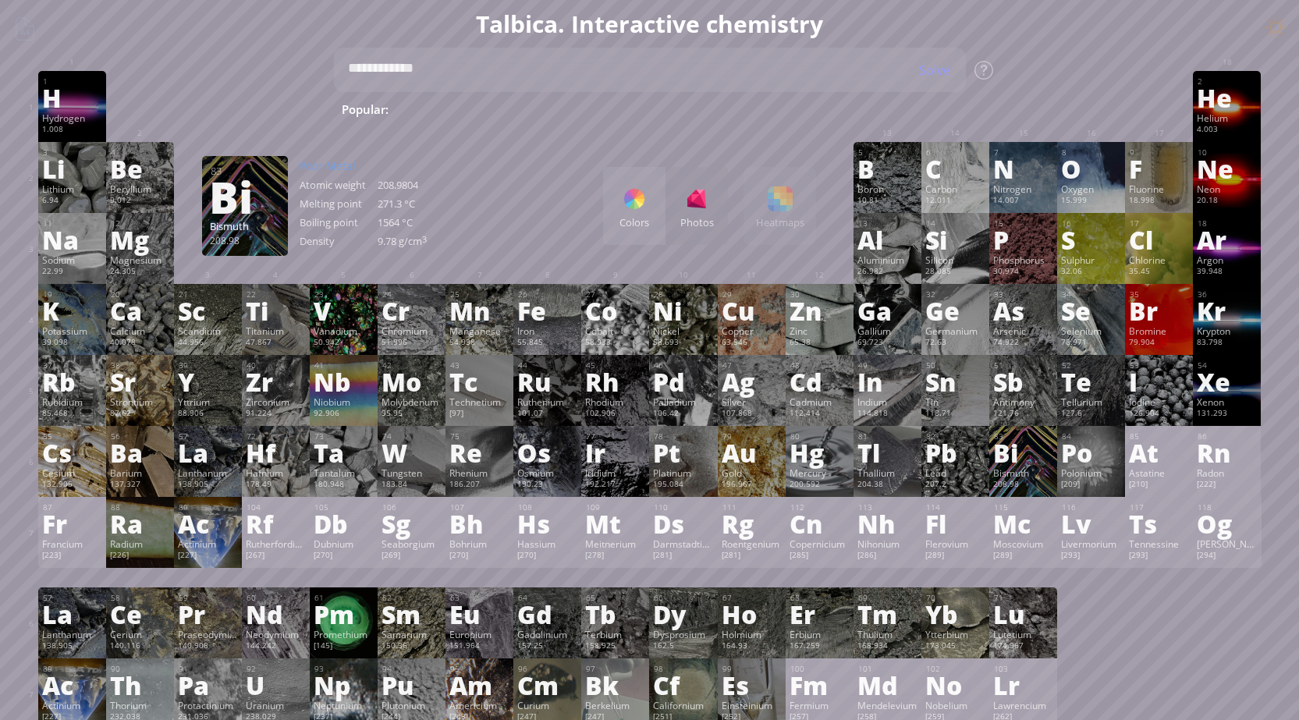
click at [1021, 481] on div "208.98" at bounding box center [1023, 485] width 60 height 12
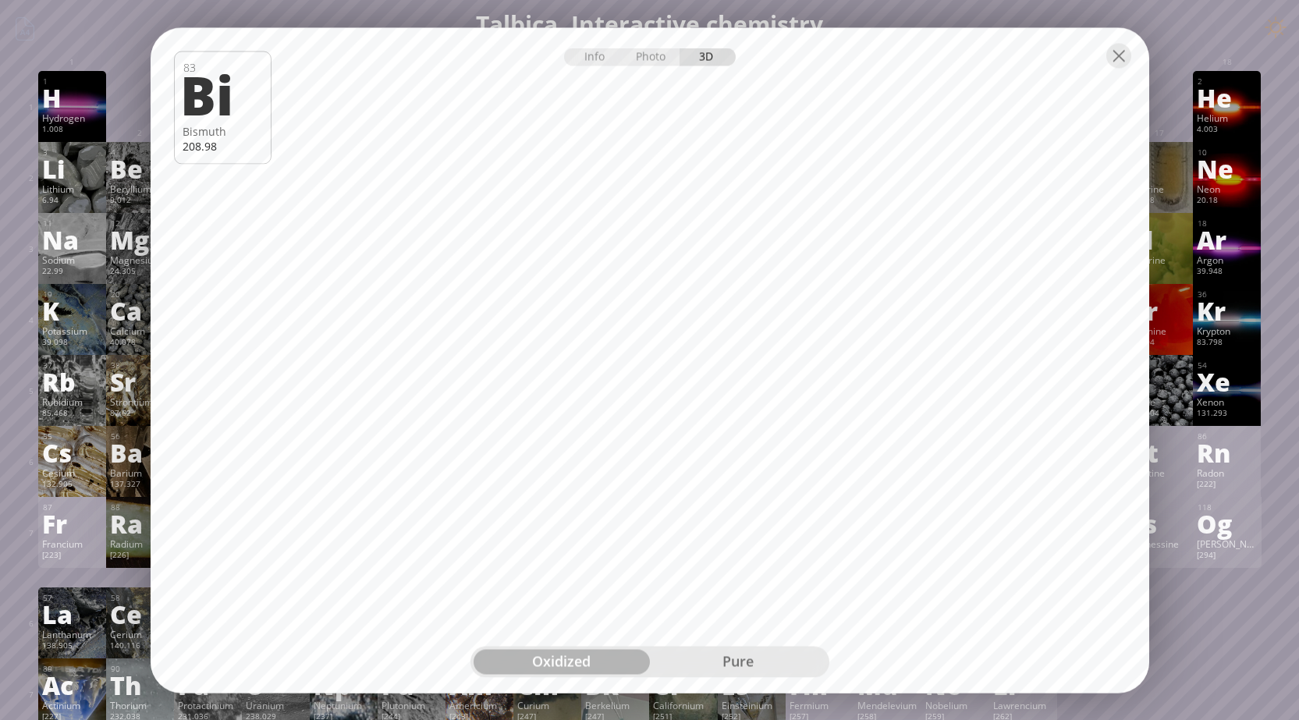
click at [761, 660] on div "pure" at bounding box center [738, 661] width 176 height 25
click at [1115, 62] on div at bounding box center [1119, 55] width 25 height 25
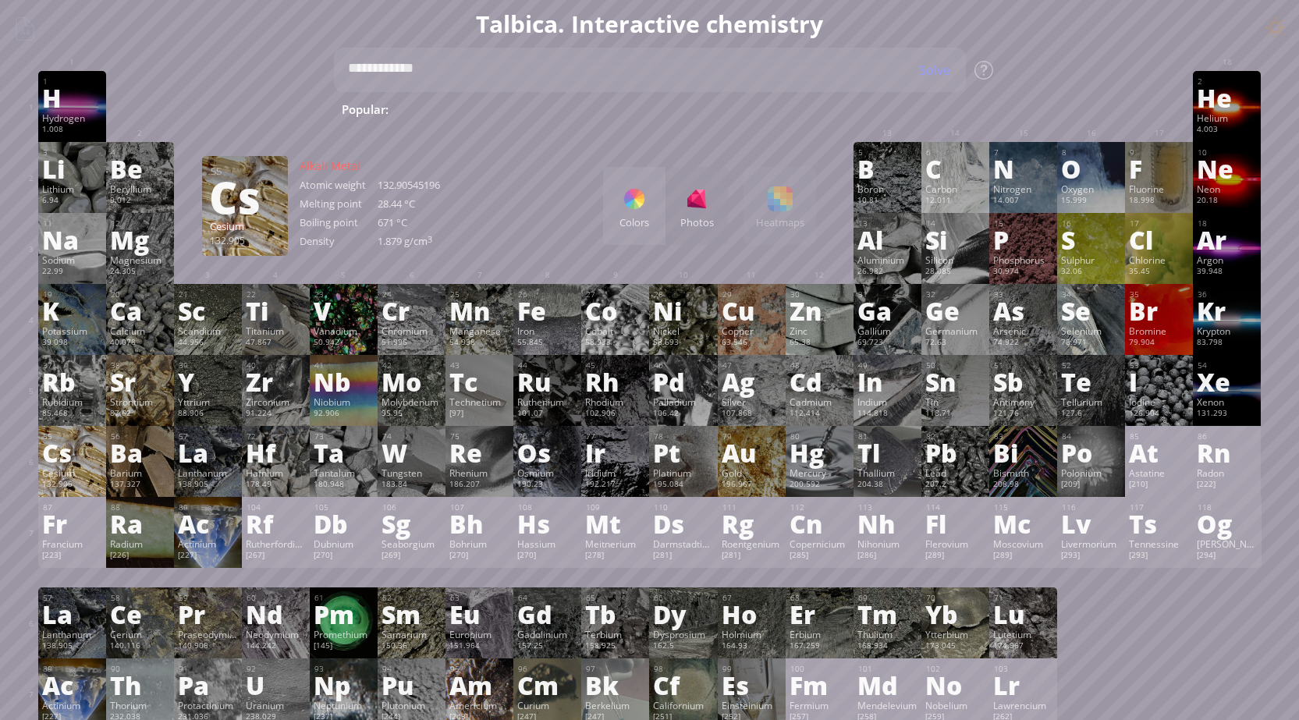
click at [91, 450] on div "Cs" at bounding box center [72, 452] width 60 height 25
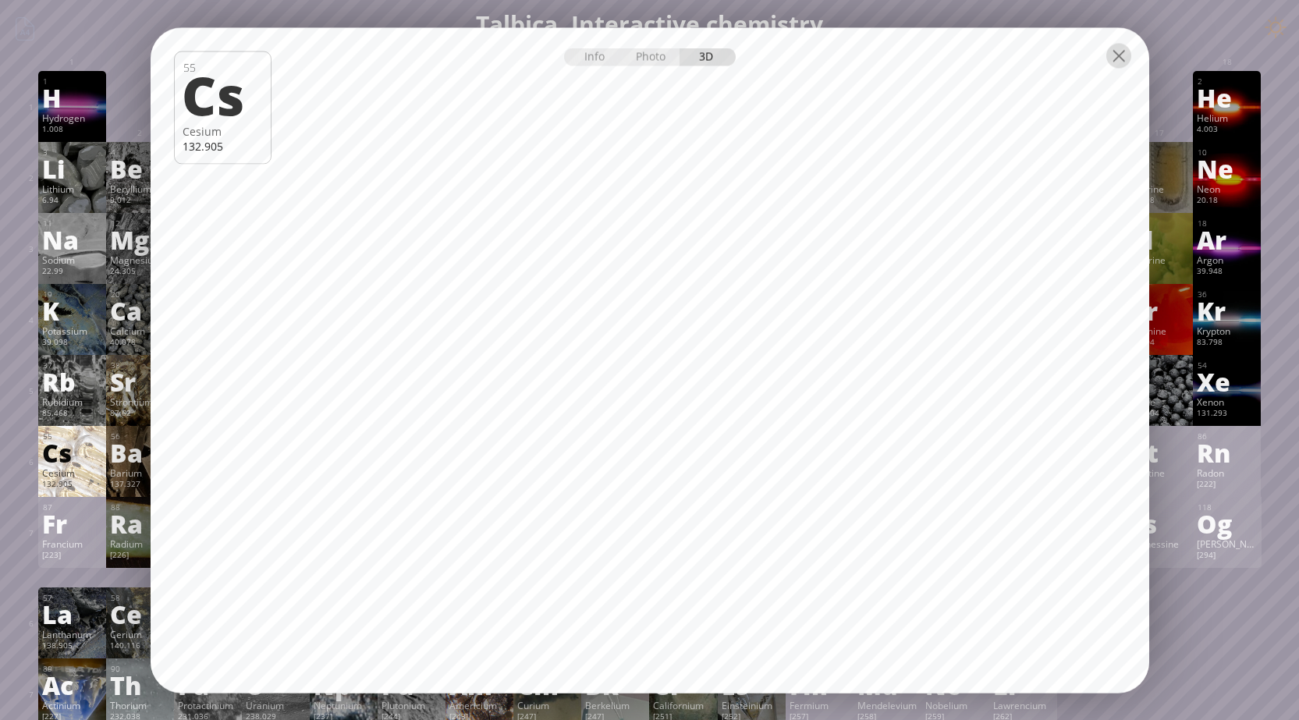
click at [1121, 63] on div at bounding box center [1119, 55] width 25 height 25
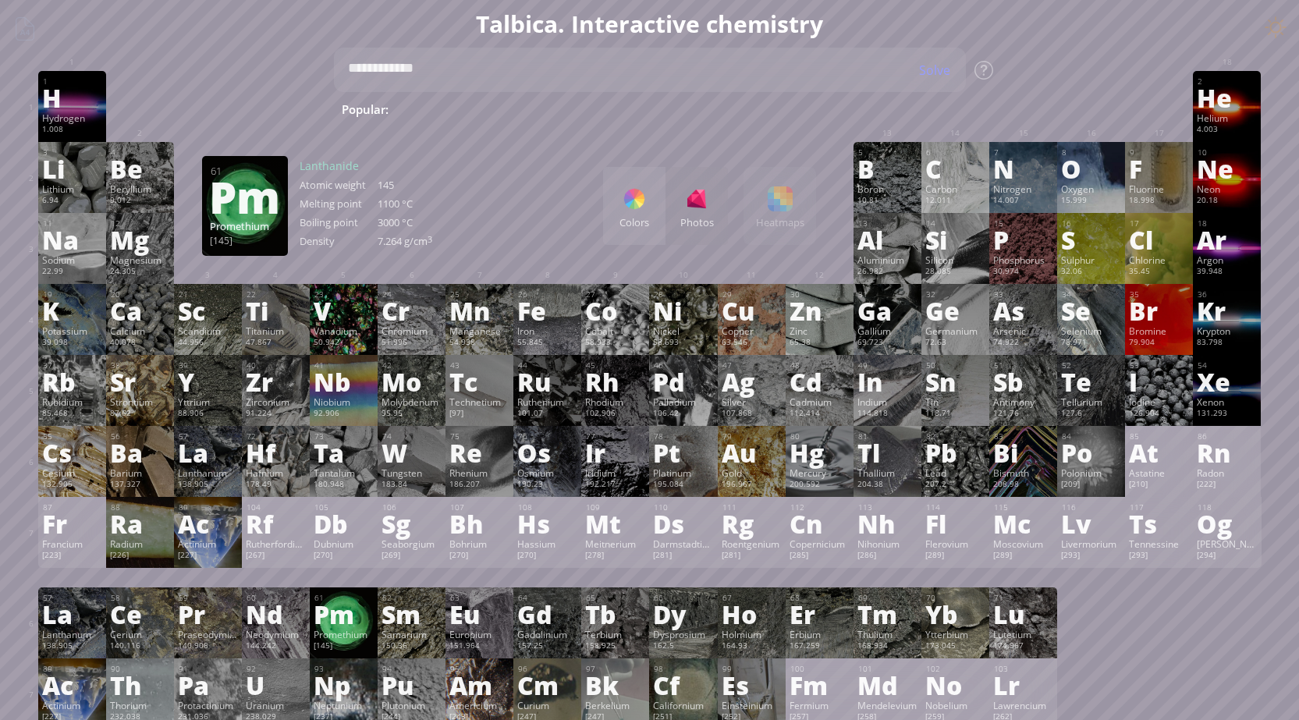
click at [351, 629] on div "Promethium" at bounding box center [344, 634] width 60 height 12
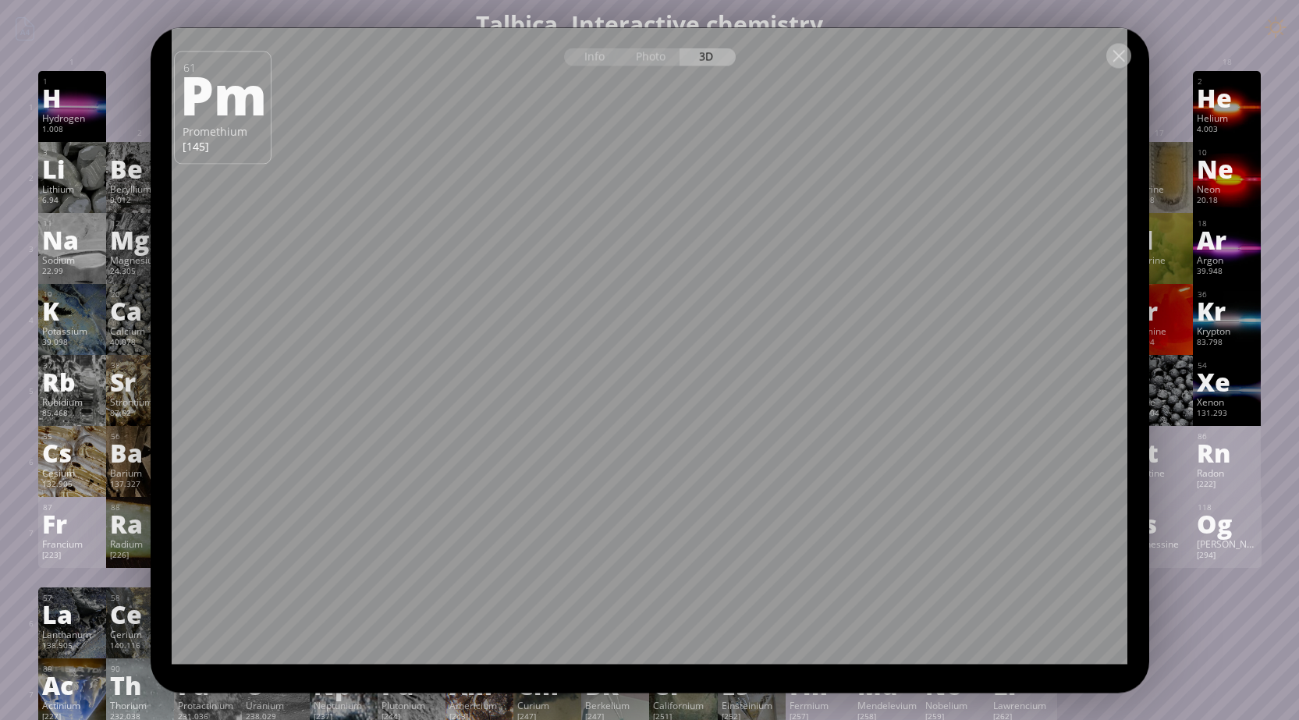
click at [1117, 63] on div at bounding box center [1119, 55] width 25 height 25
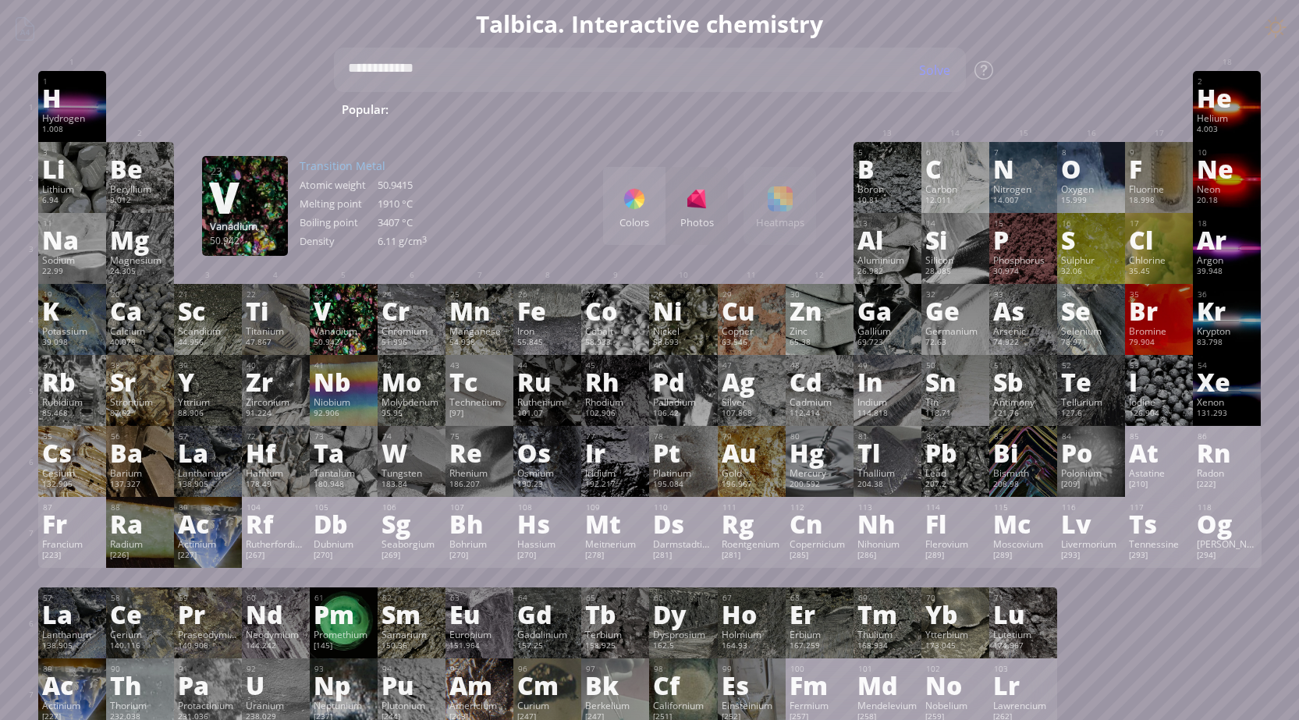
click at [340, 325] on div "Vanadium" at bounding box center [344, 331] width 60 height 12
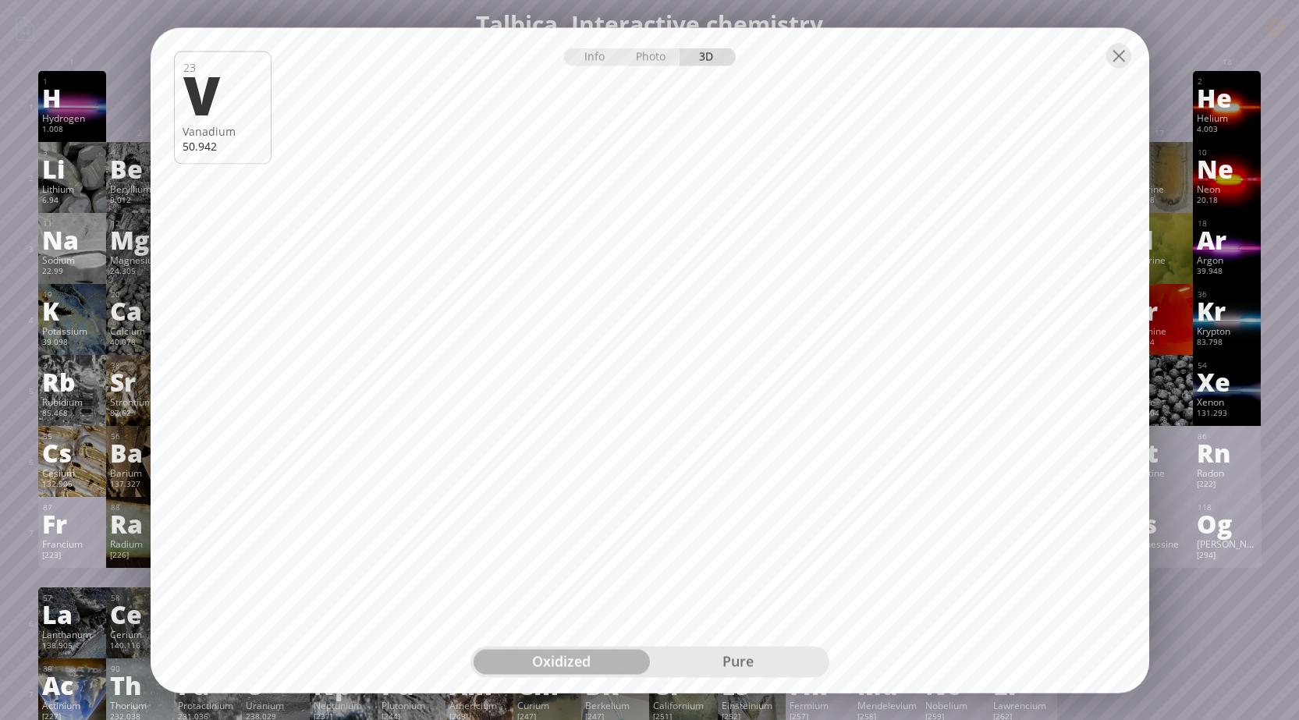
click at [730, 669] on div "pure" at bounding box center [738, 661] width 176 height 25
click at [1121, 62] on div at bounding box center [1119, 55] width 25 height 25
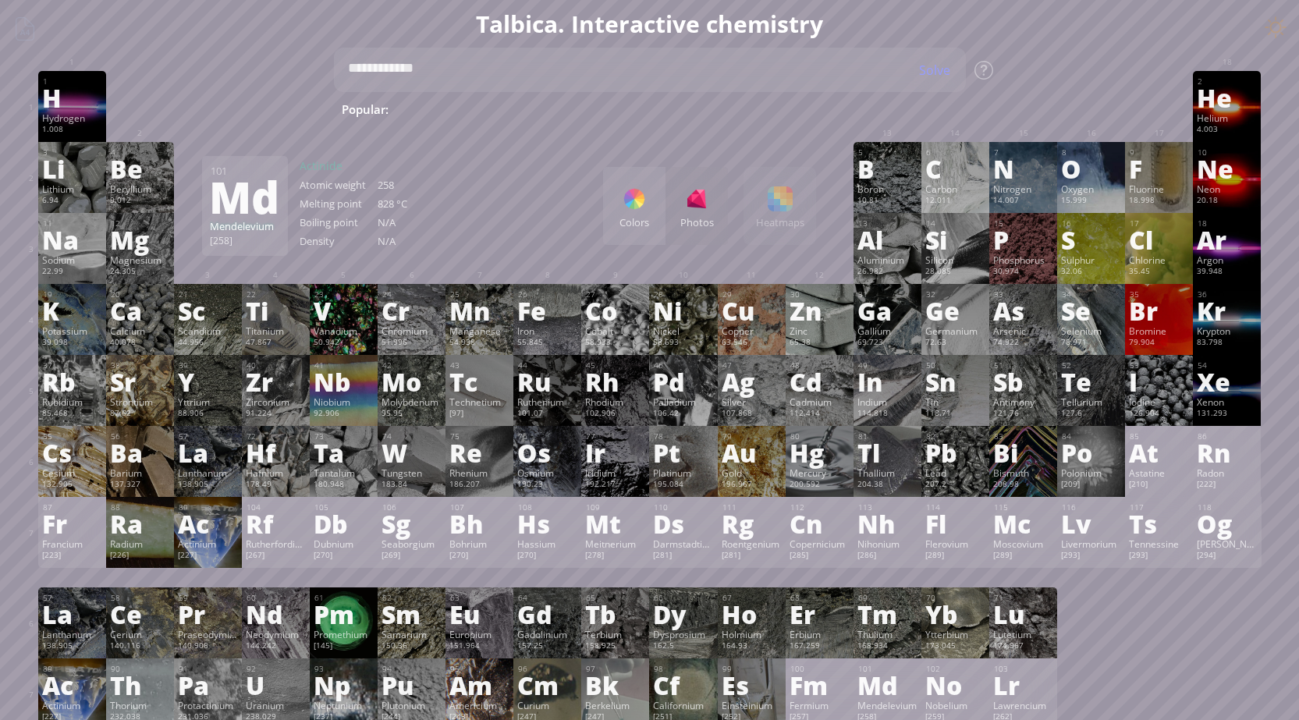
click at [805, 200] on div "Colors Photos Heatmaps Heatmaps Normal mode Melting point Boiling point Density…" at bounding box center [709, 206] width 213 height 78
click at [613, 215] on div "Colors" at bounding box center [634, 222] width 62 height 14
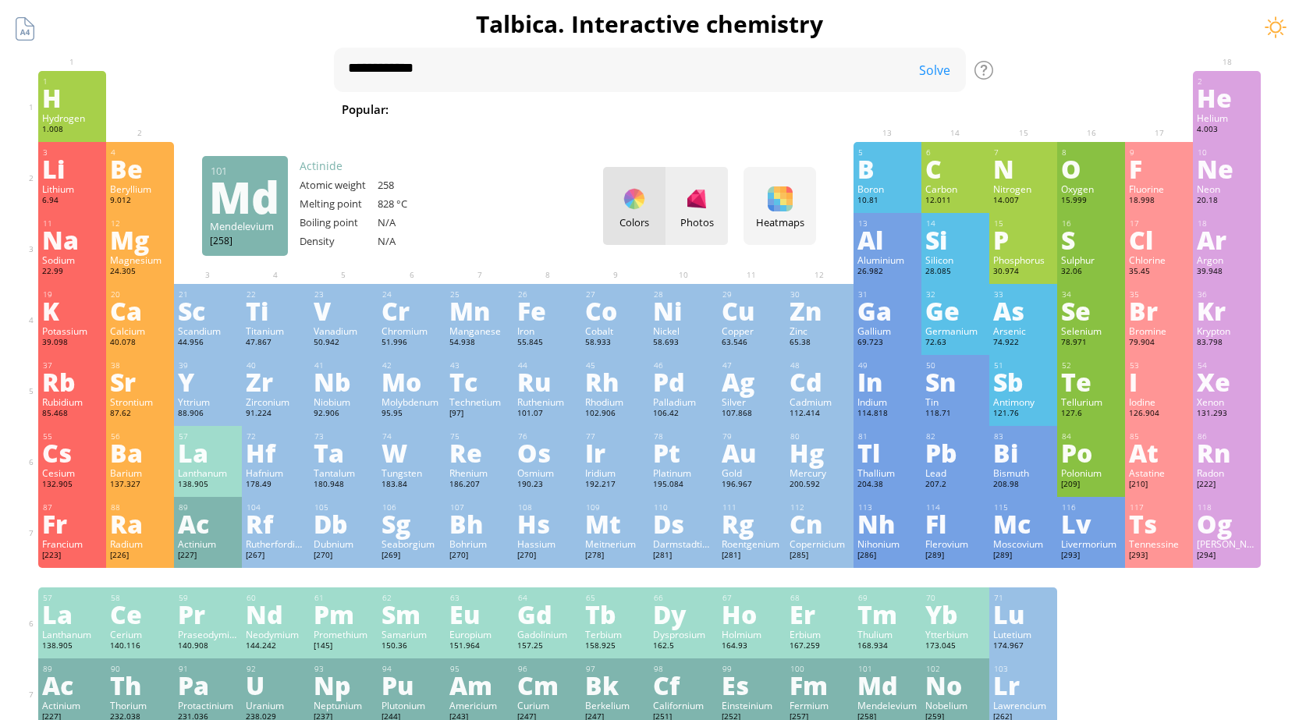
click at [700, 204] on div at bounding box center [696, 198] width 25 height 25
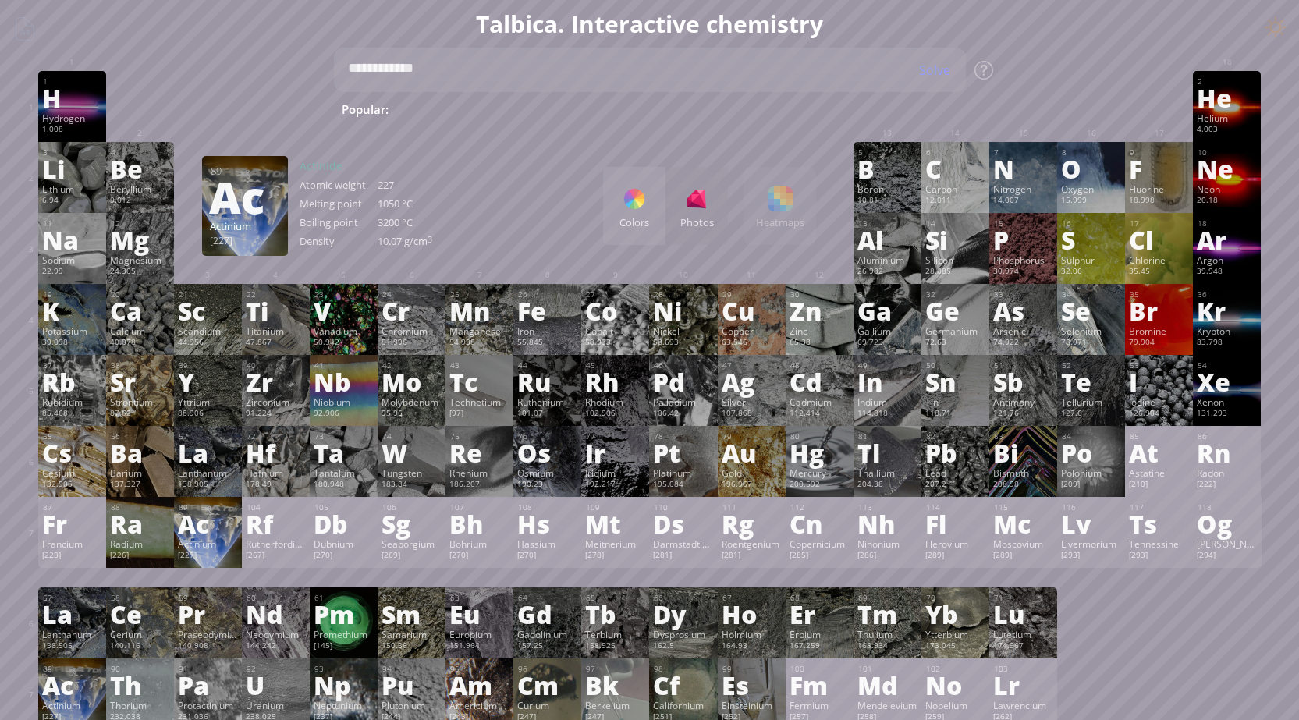
click at [202, 520] on div "Ac" at bounding box center [208, 523] width 60 height 25
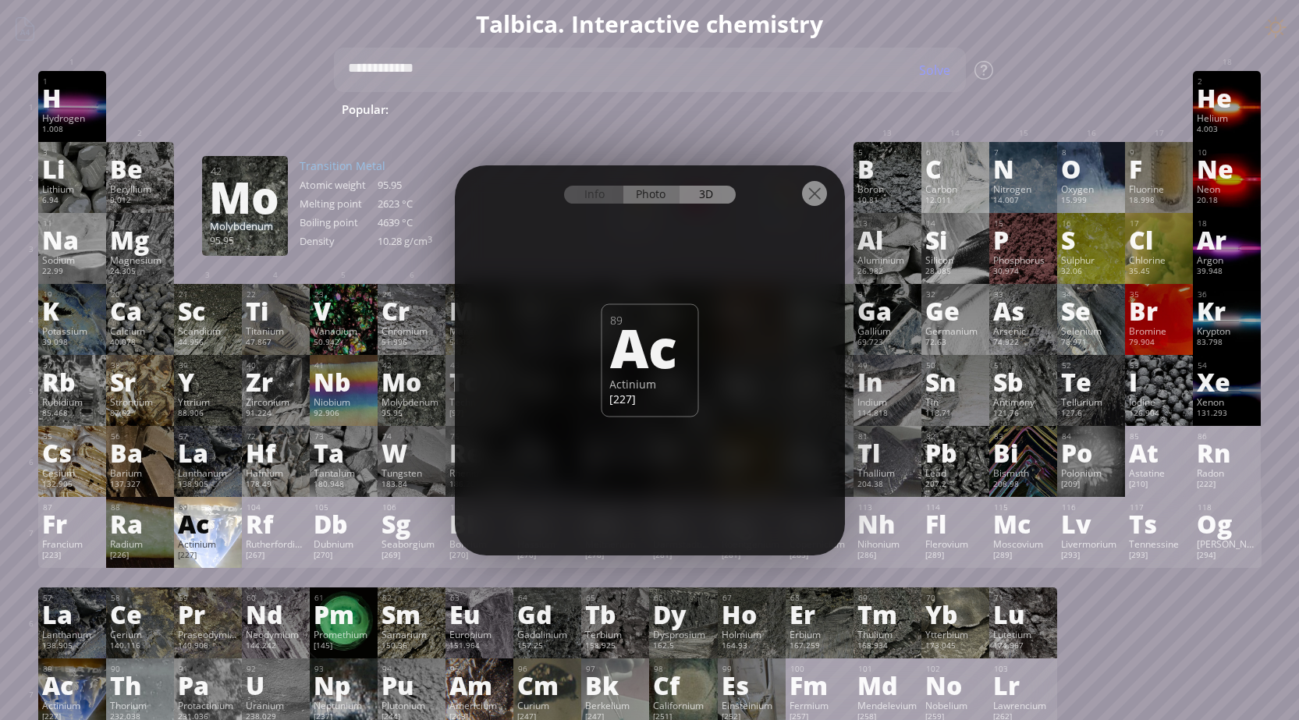
click at [631, 190] on div "Photo" at bounding box center [651, 195] width 56 height 18
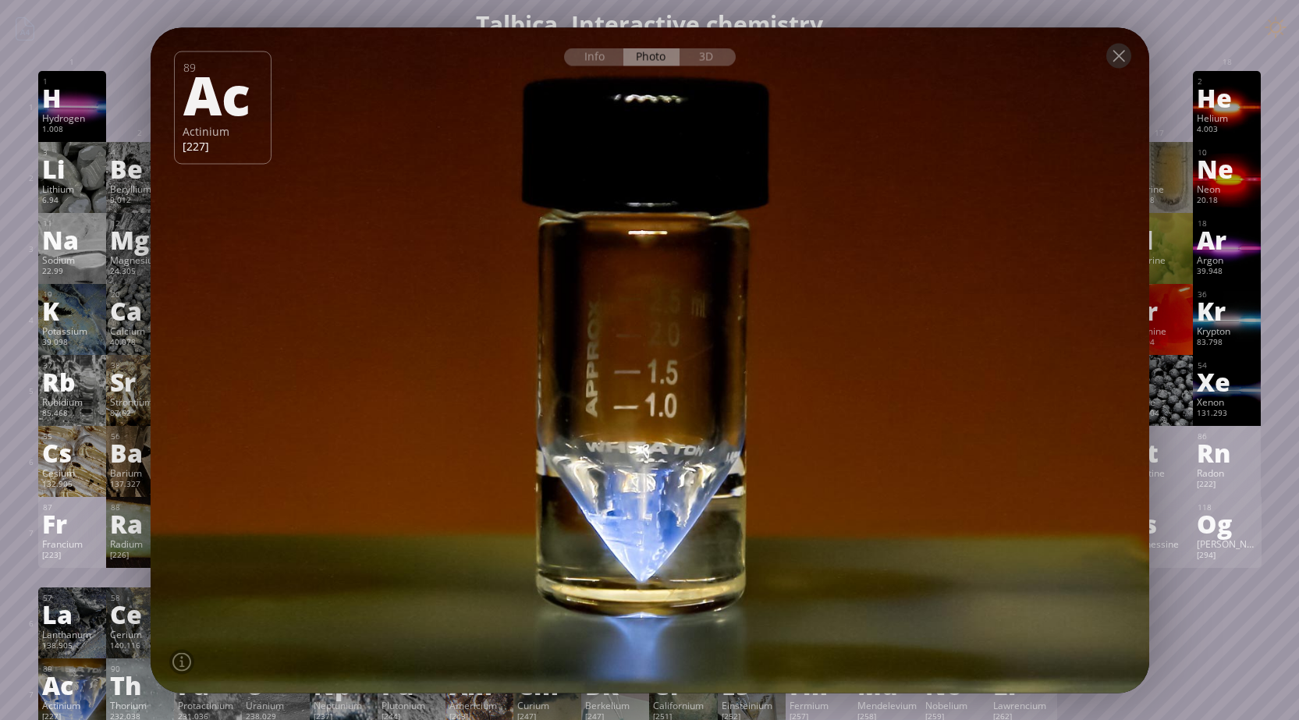
drag, startPoint x: 664, startPoint y: 344, endPoint x: 781, endPoint y: 371, distance: 120.0
click at [798, 371] on div at bounding box center [649, 360] width 1009 height 673
click at [1114, 59] on div at bounding box center [1119, 55] width 25 height 25
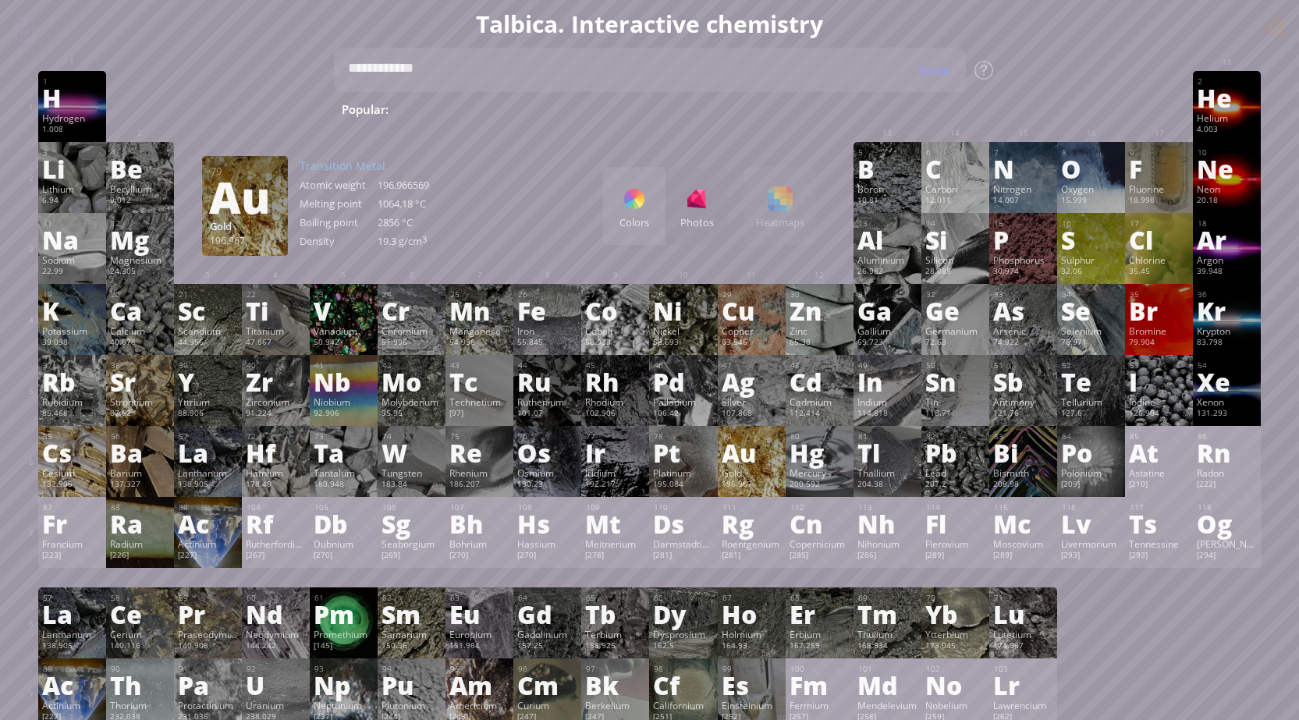
click at [755, 479] on div "196.967" at bounding box center [752, 485] width 60 height 12
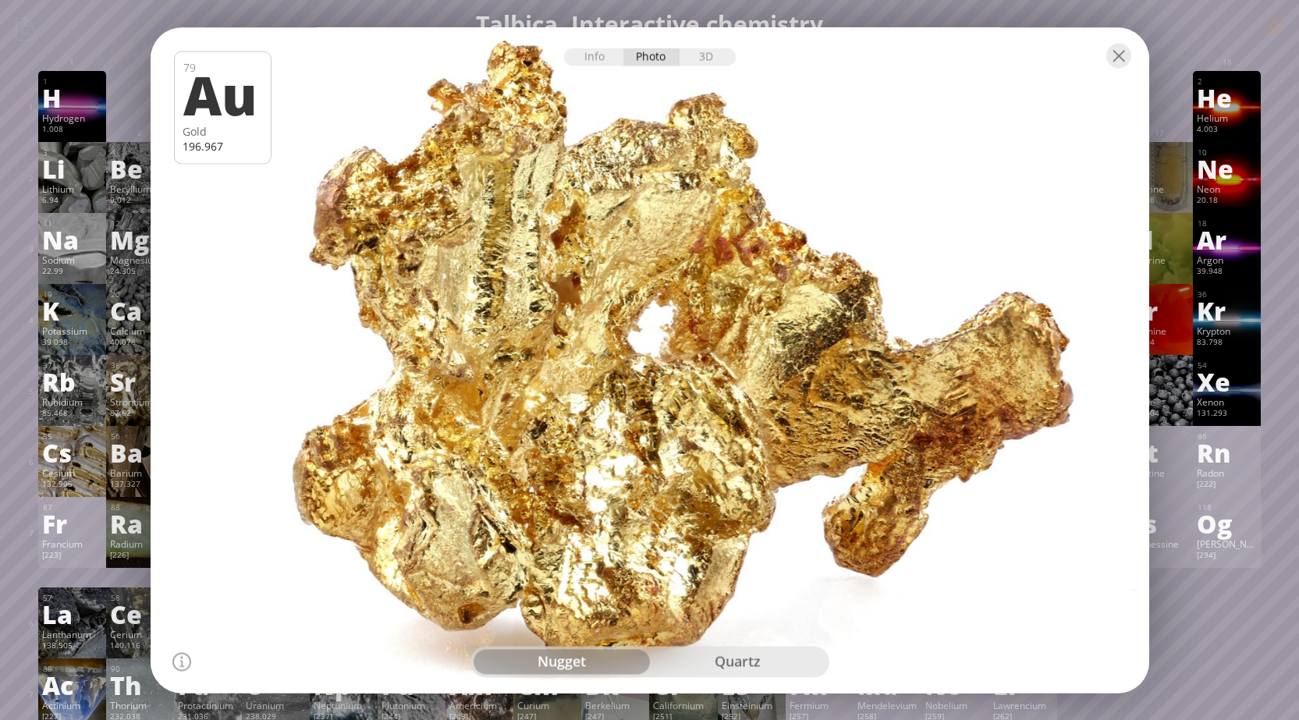
drag, startPoint x: 749, startPoint y: 442, endPoint x: 619, endPoint y: 69, distance: 394.4
click at [460, 316] on div at bounding box center [649, 360] width 1009 height 673
click at [693, 59] on div "3D" at bounding box center [708, 57] width 56 height 18
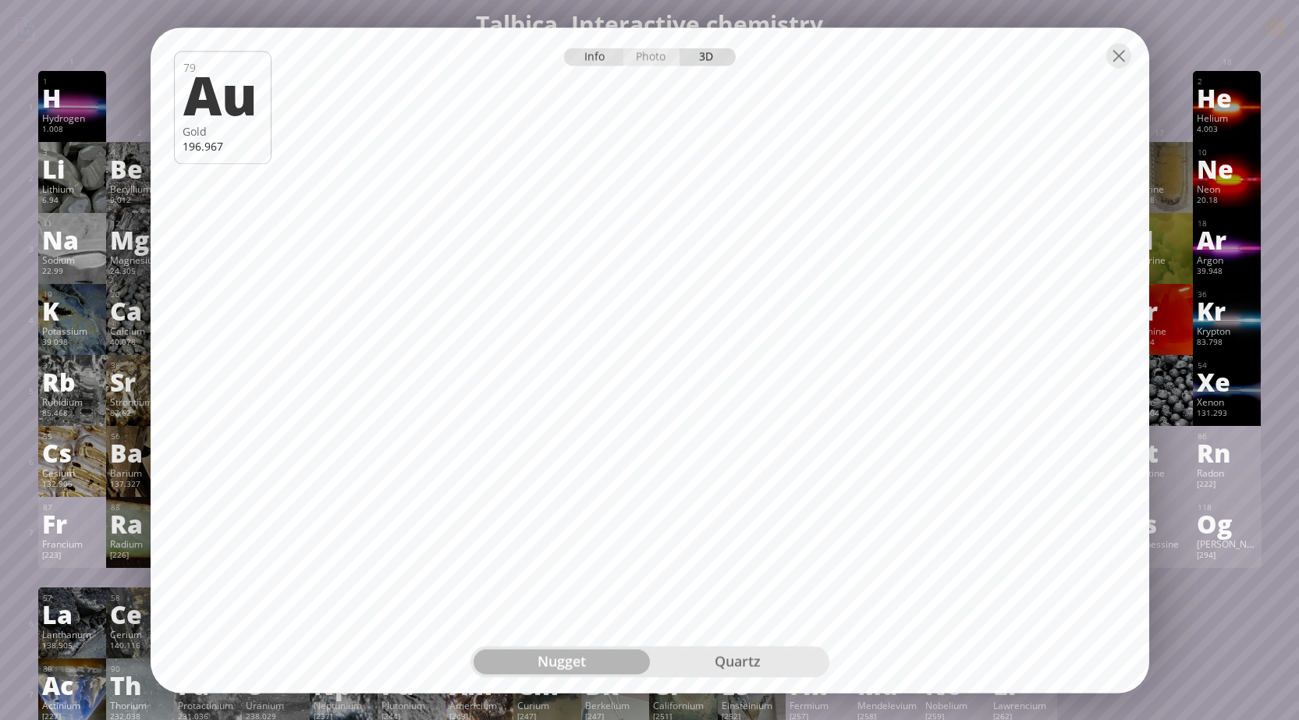
click at [603, 57] on div "Info" at bounding box center [594, 57] width 60 height 18
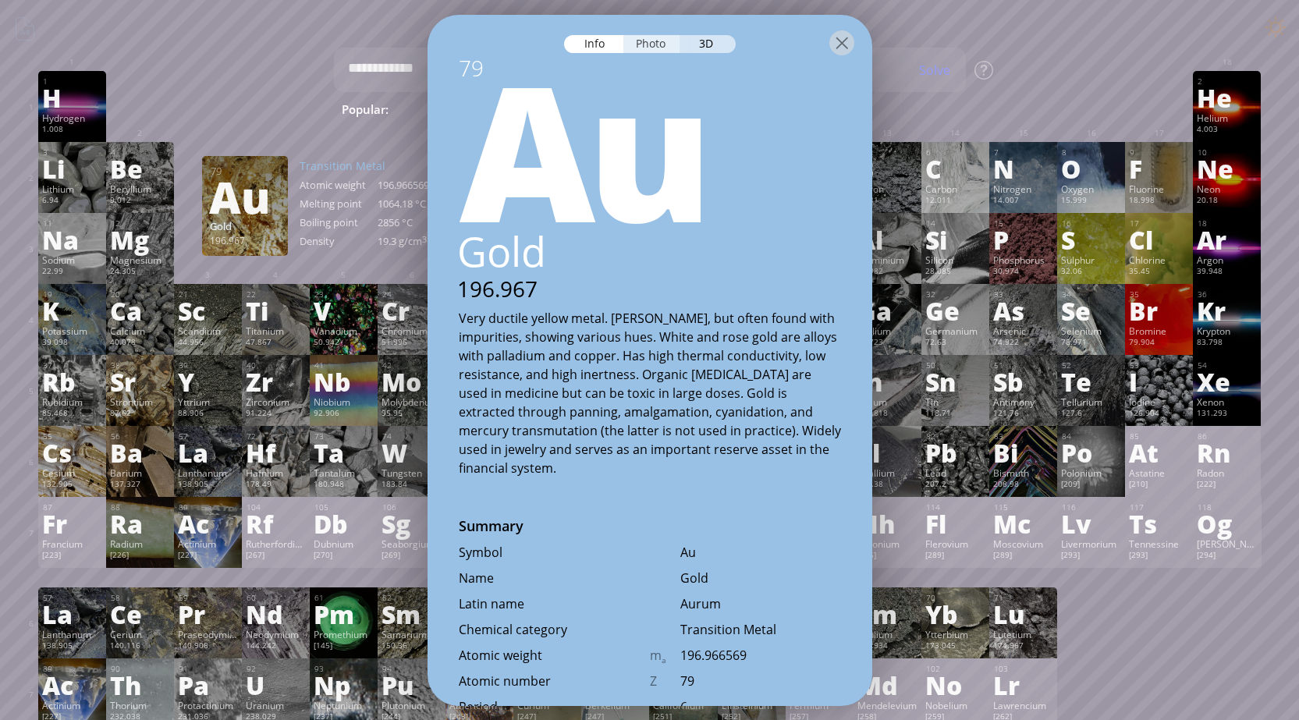
click at [642, 44] on div "Photo" at bounding box center [651, 43] width 56 height 18
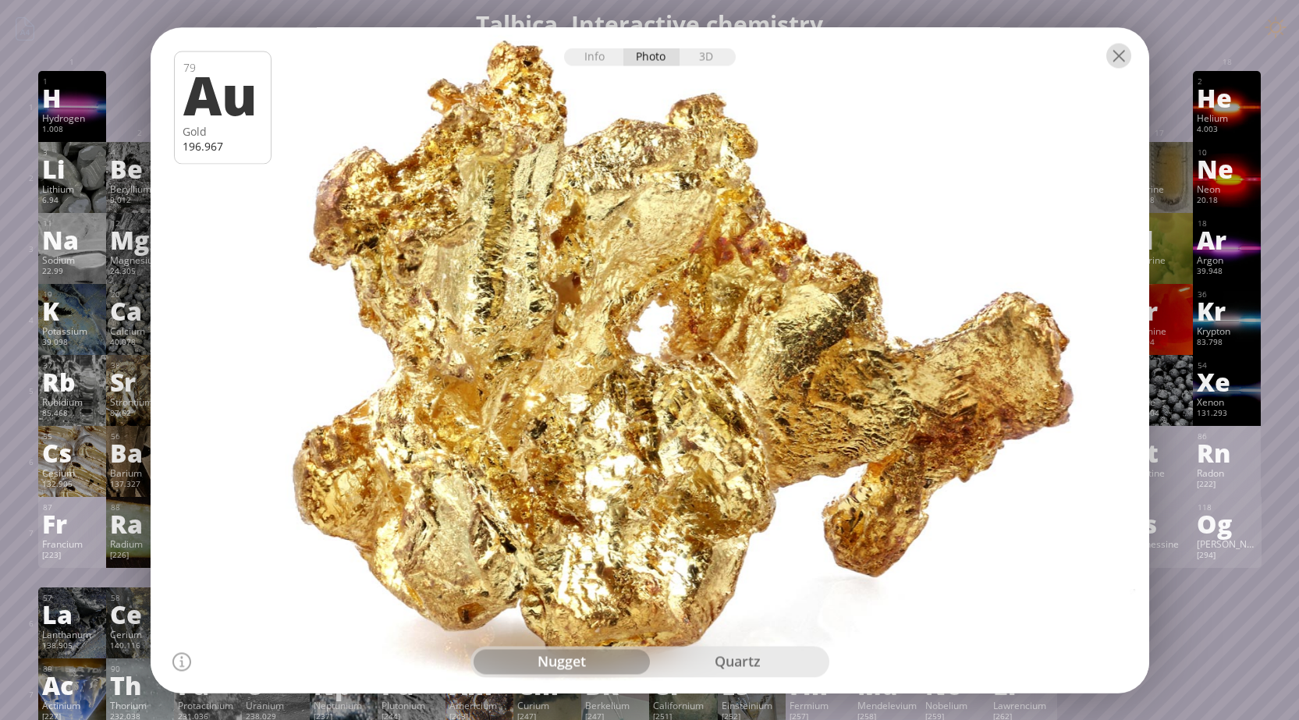
click at [1122, 62] on div at bounding box center [1119, 55] width 25 height 25
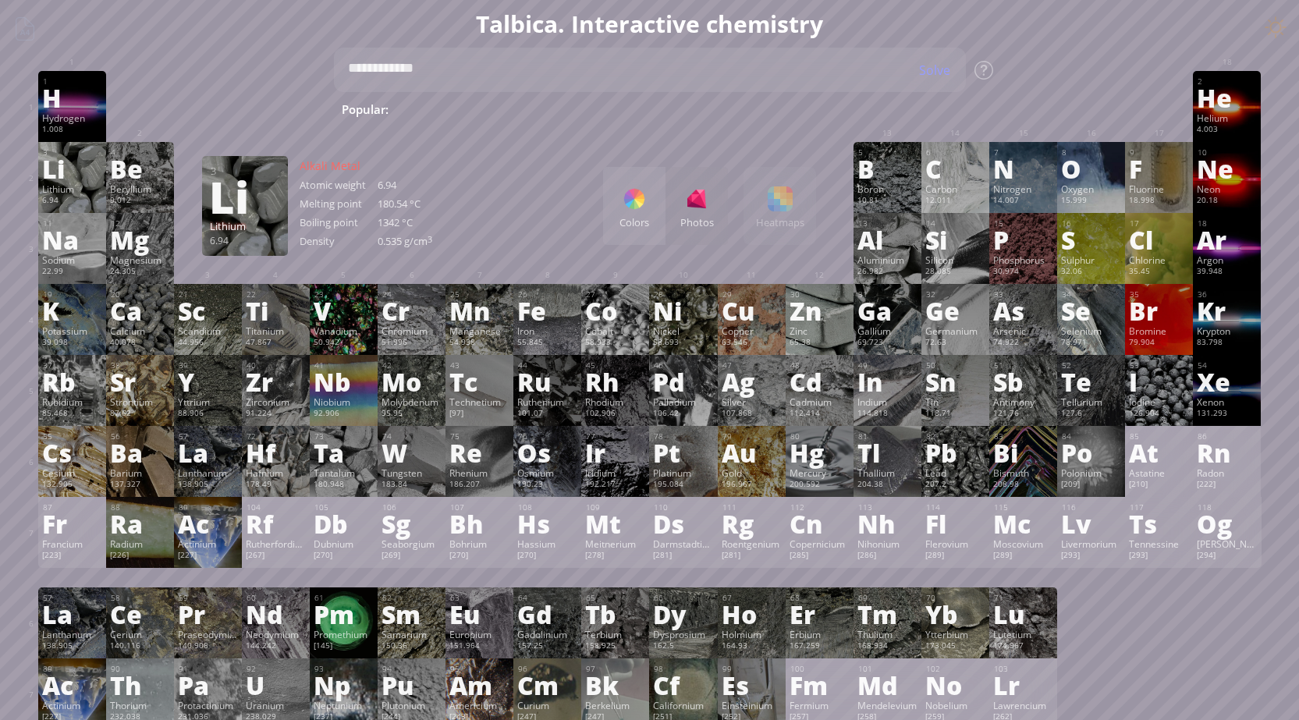
click at [73, 166] on div "Li" at bounding box center [72, 168] width 60 height 25
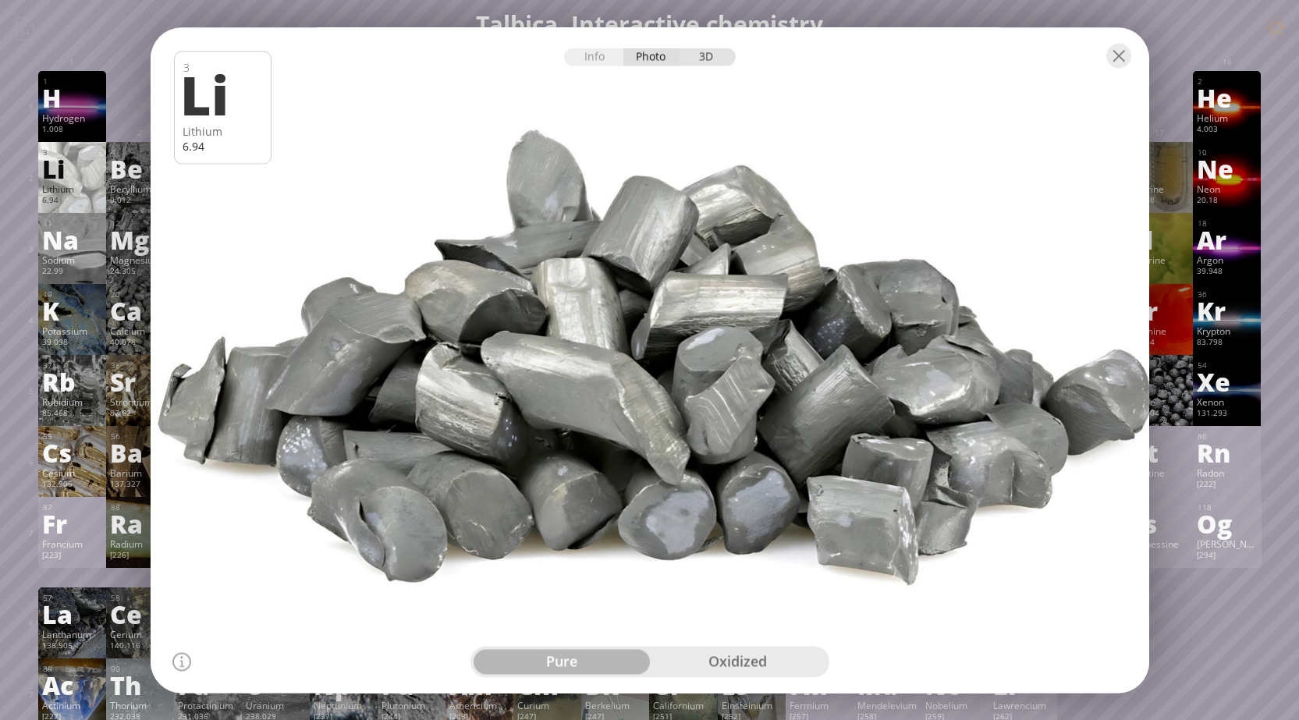
click at [700, 53] on div "3D" at bounding box center [708, 57] width 56 height 18
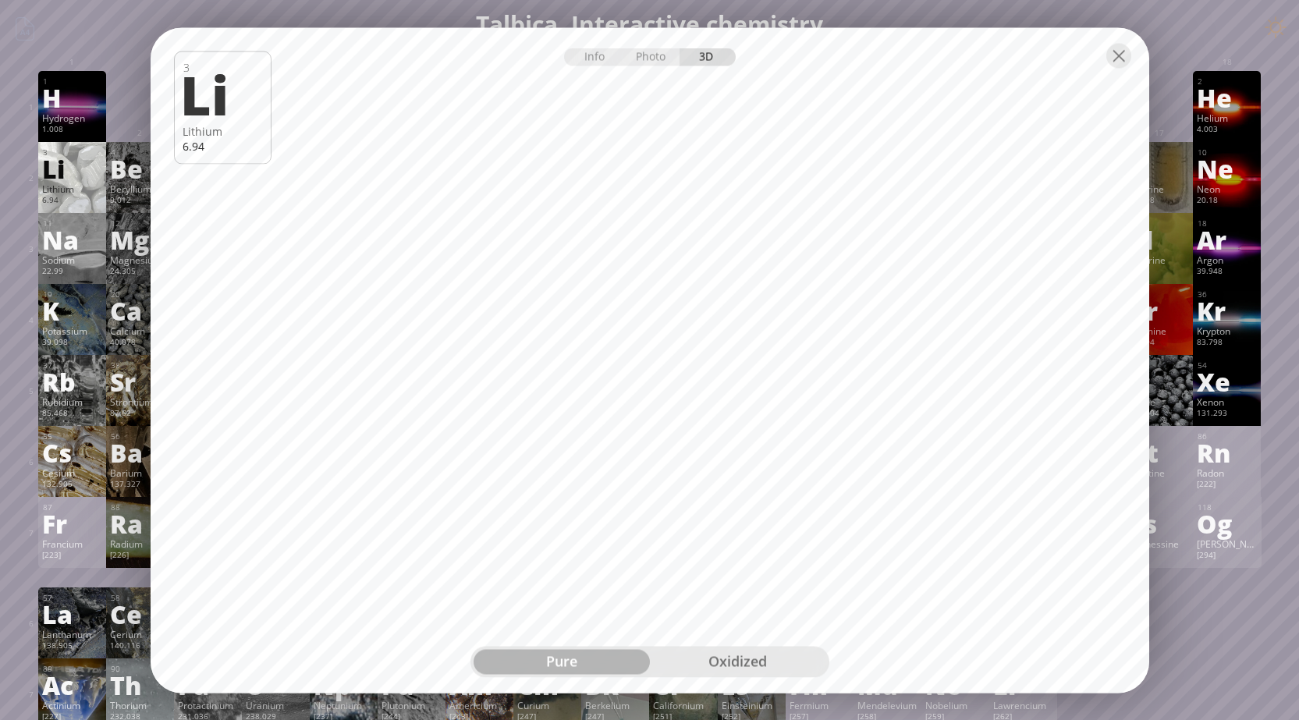
click at [762, 657] on div "oxidized" at bounding box center [738, 661] width 176 height 25
click at [1126, 55] on div at bounding box center [1119, 55] width 25 height 25
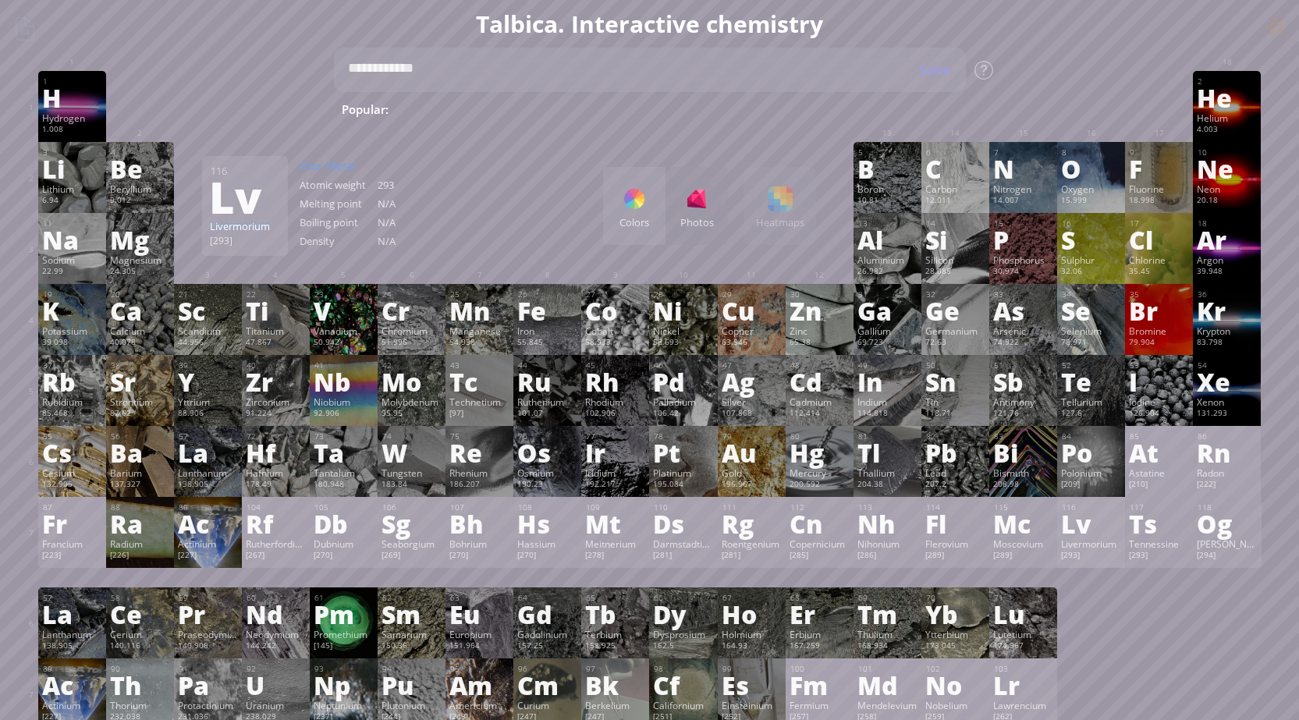
click at [1103, 528] on div "Lv" at bounding box center [1091, 523] width 60 height 25
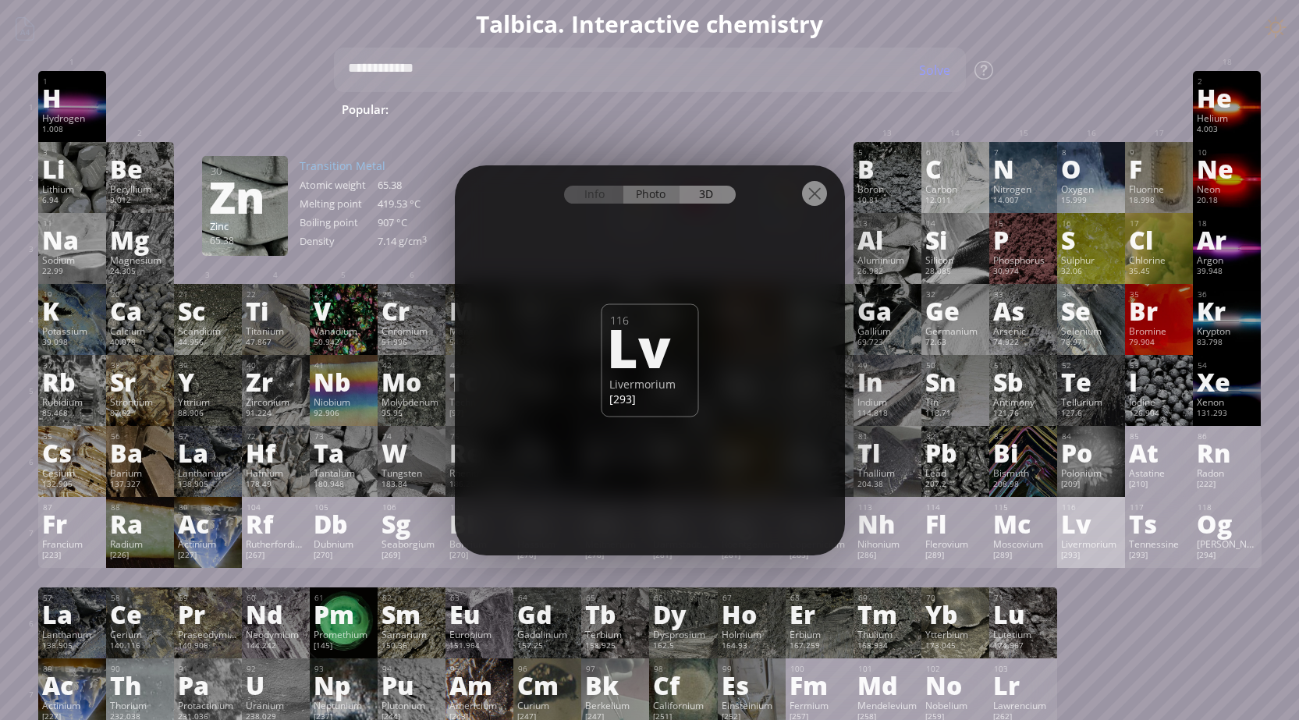
click at [665, 203] on div "Photo" at bounding box center [651, 195] width 56 height 18
click at [814, 201] on div at bounding box center [814, 193] width 25 height 25
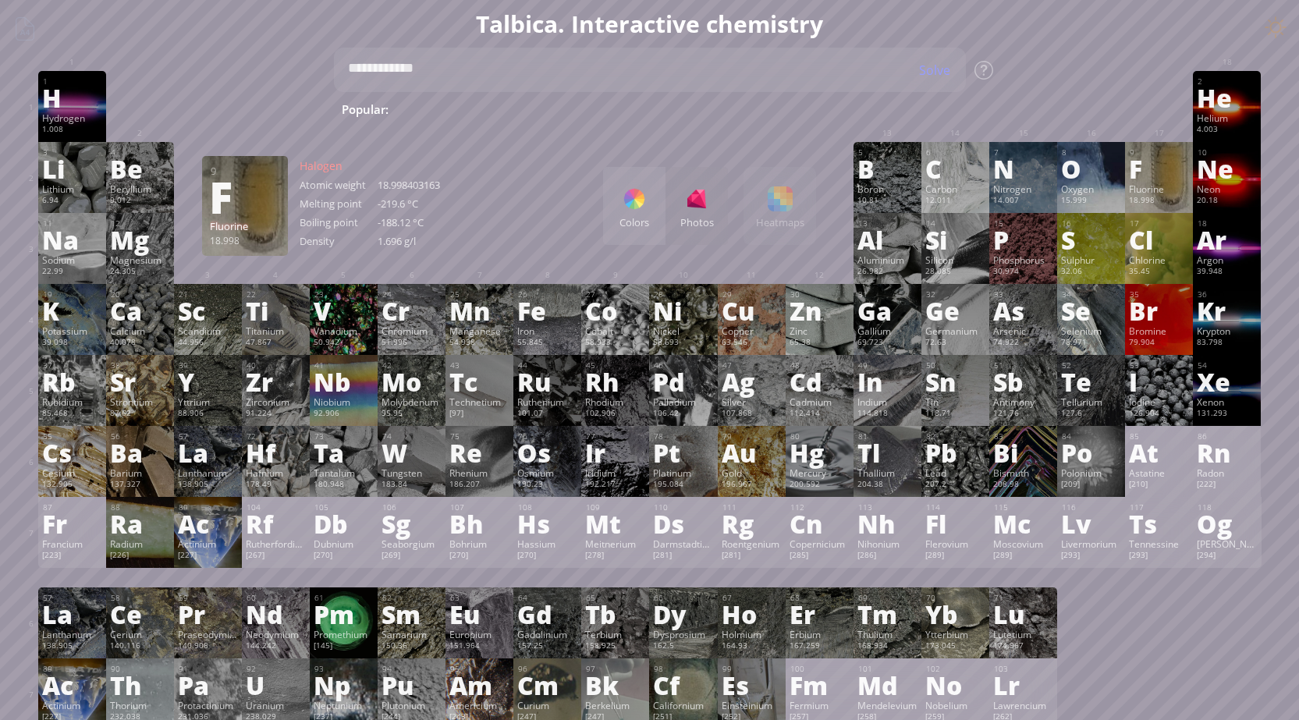
click at [1163, 182] on div "9 F Fluorine 18.998 −1 −1 -219.6 °C -188.12 °C 1.696 g/l [He]2s 2 2p 5" at bounding box center [1159, 177] width 68 height 71
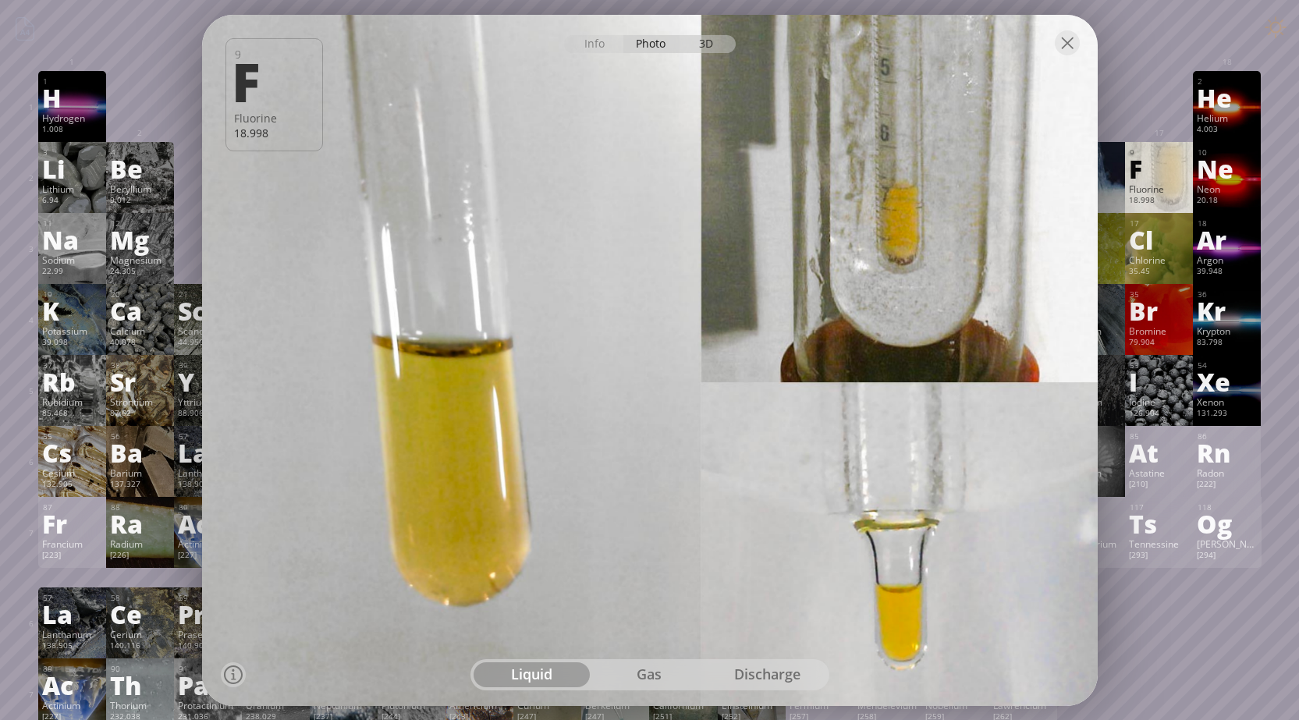
click at [708, 35] on div "3D" at bounding box center [708, 43] width 56 height 18
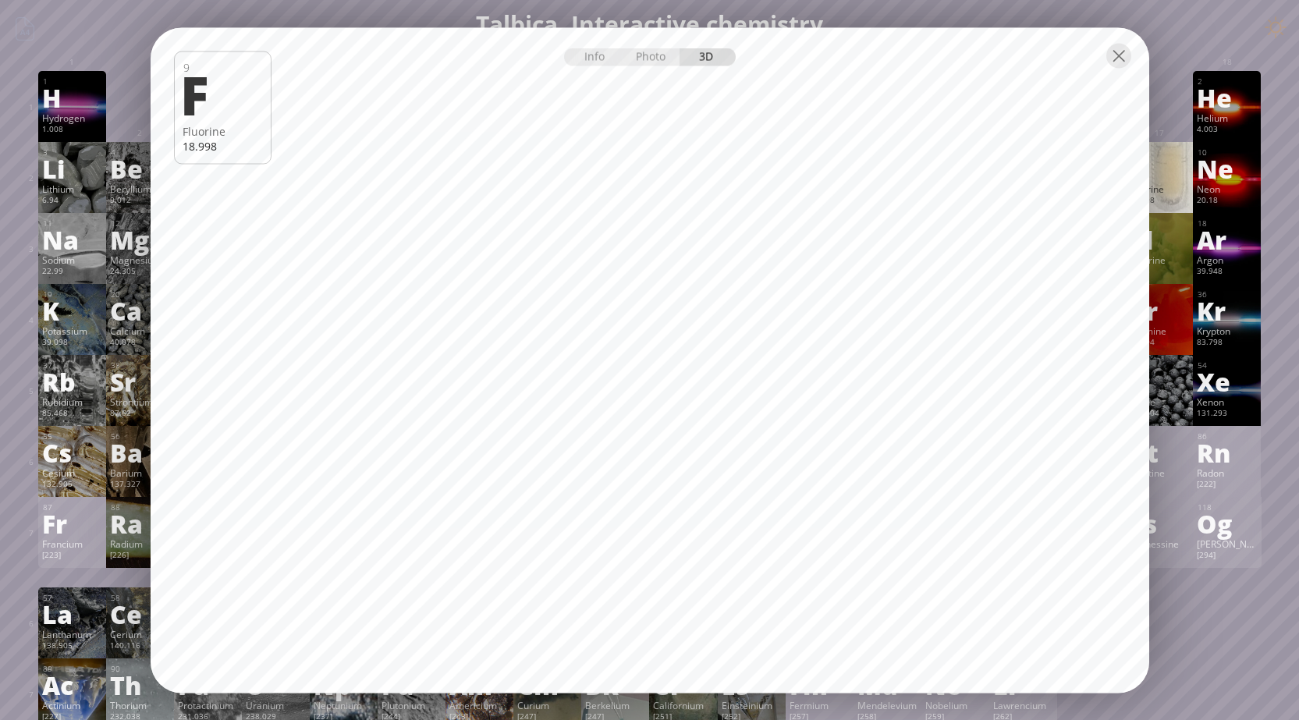
click at [1116, 64] on div at bounding box center [1119, 55] width 25 height 25
